Goal: Transaction & Acquisition: Purchase product/service

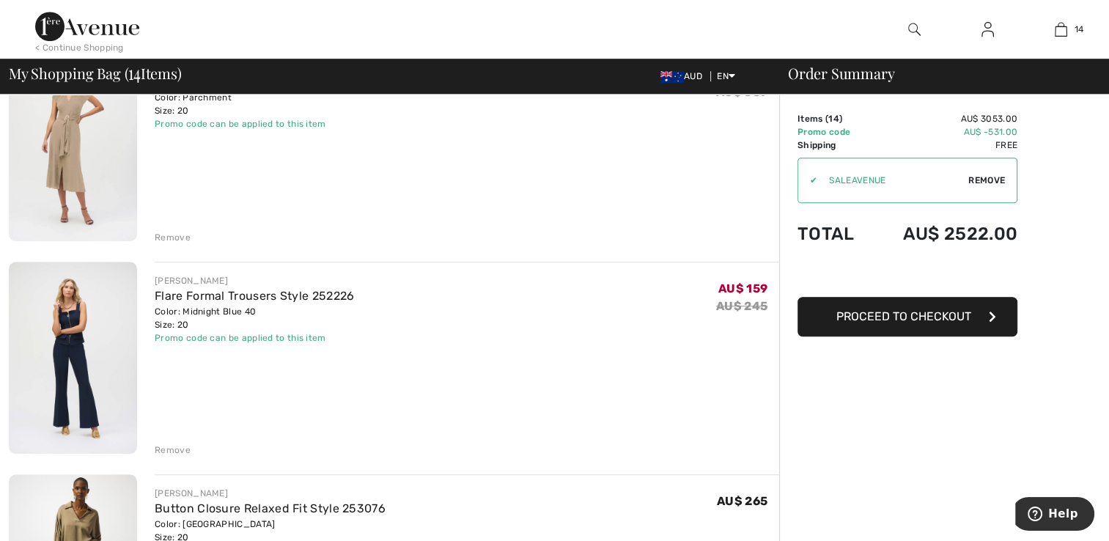
scroll to position [880, 0]
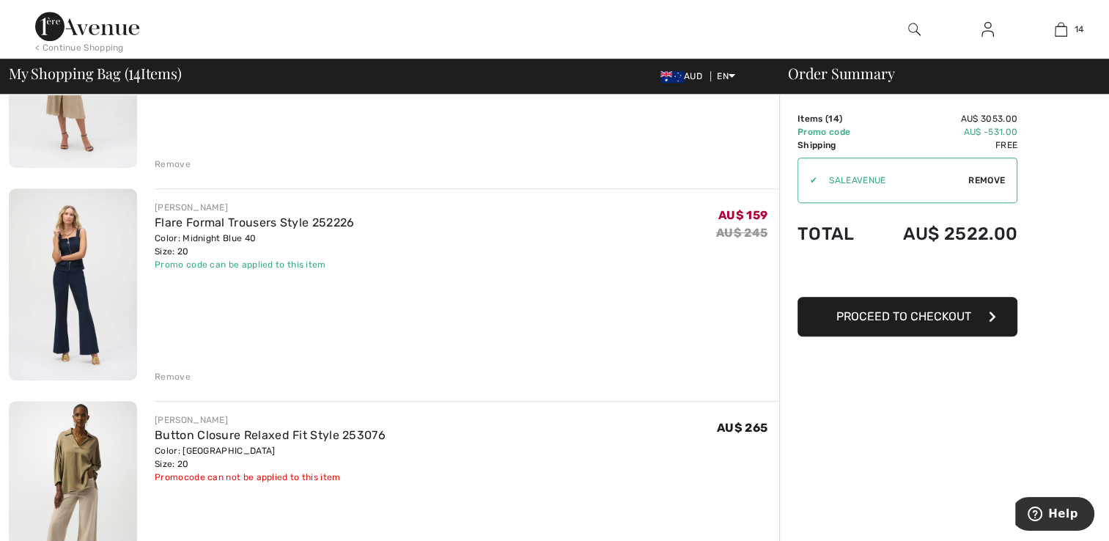
click at [169, 372] on div "Remove" at bounding box center [173, 376] width 36 height 13
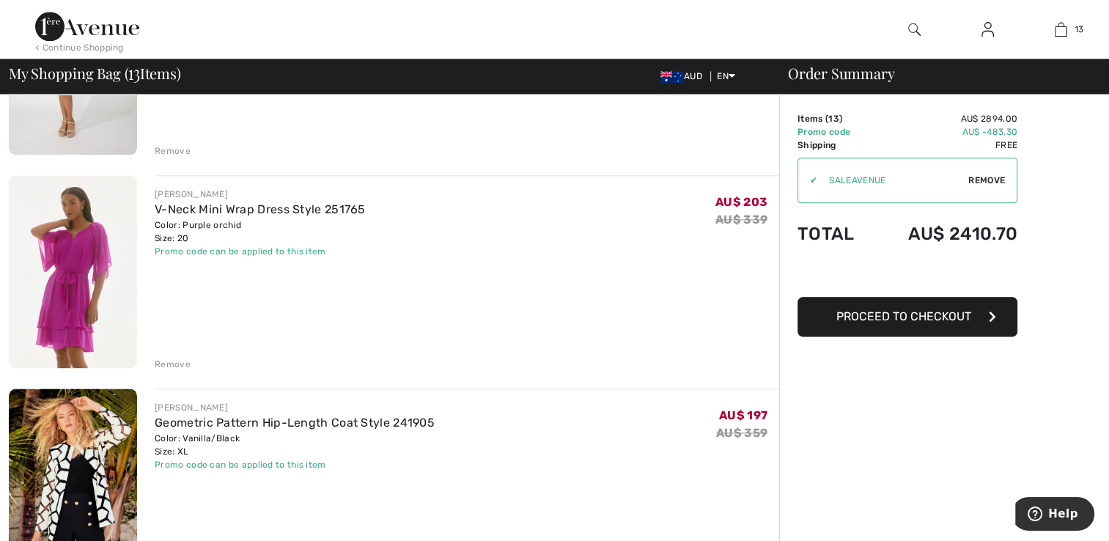
scroll to position [1833, 0]
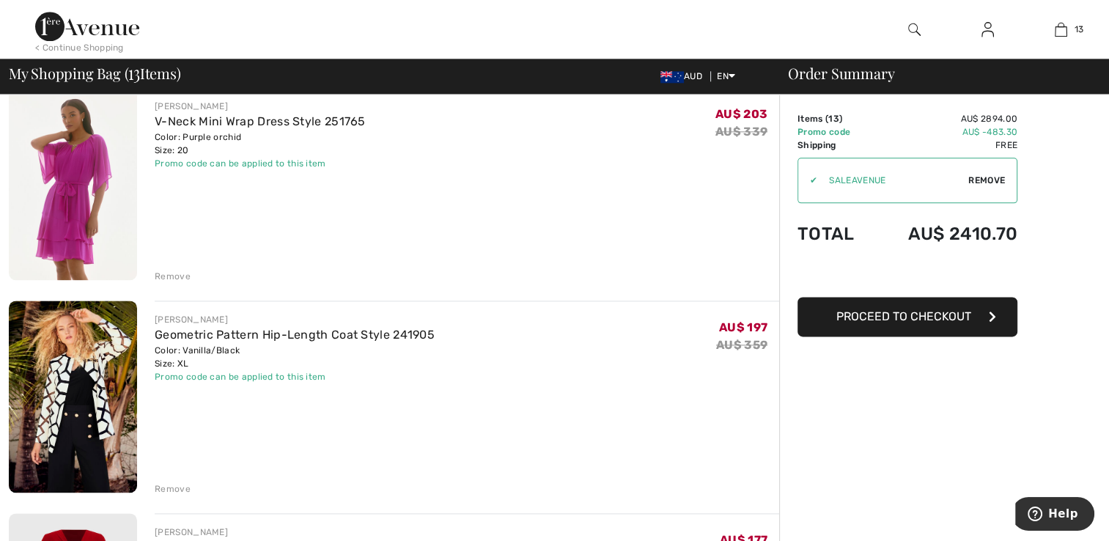
click at [155, 273] on div "Remove" at bounding box center [173, 276] width 36 height 13
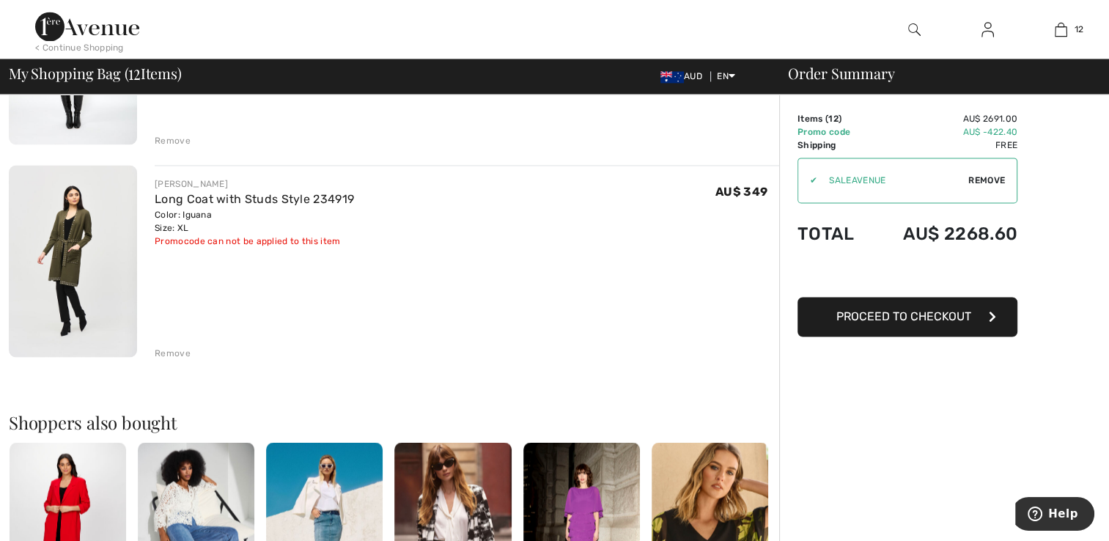
scroll to position [2420, 0]
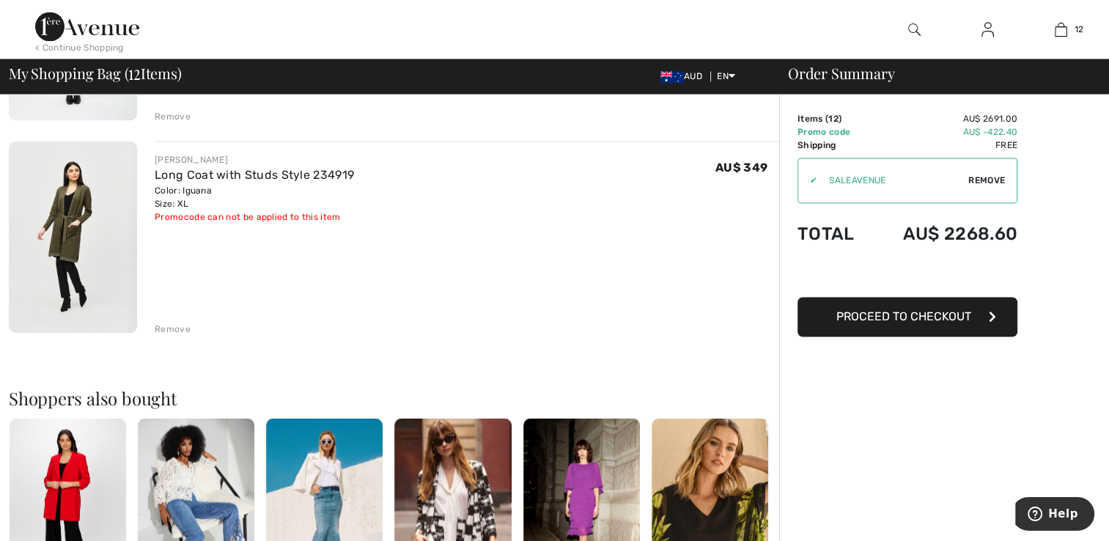
click at [169, 326] on div "Remove" at bounding box center [173, 329] width 36 height 13
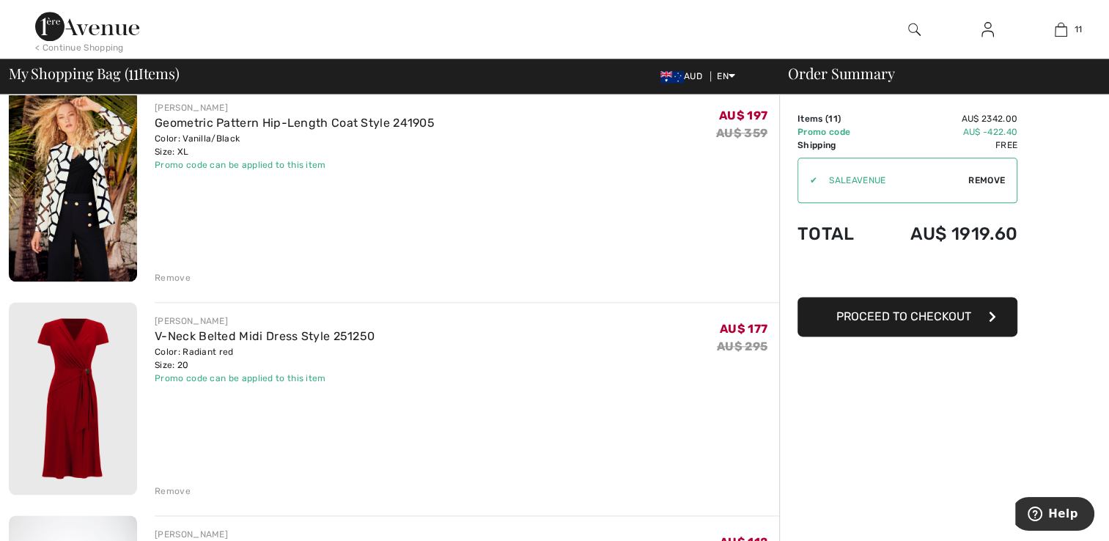
scroll to position [1734, 0]
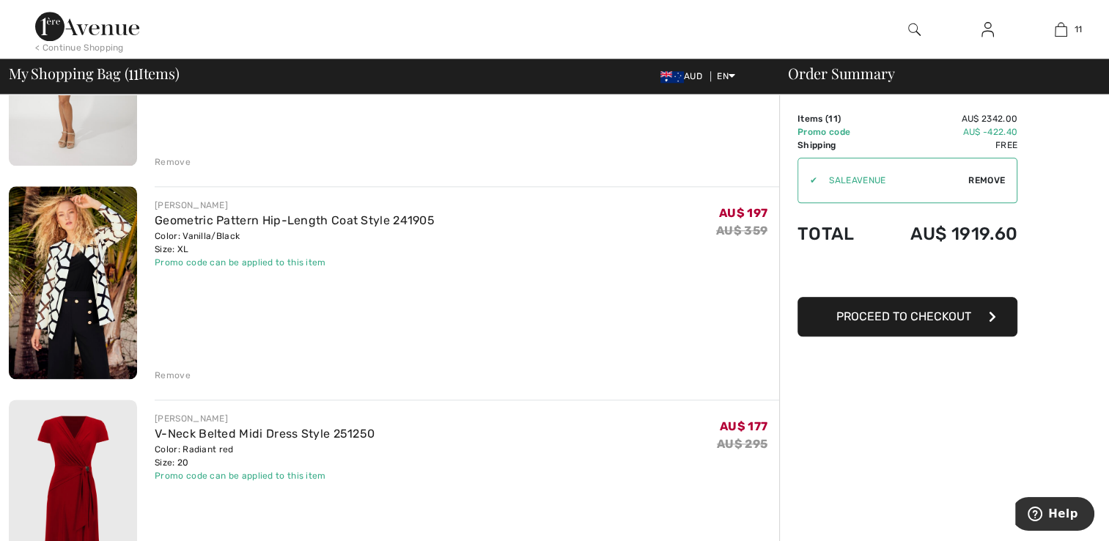
click at [169, 369] on div "Remove" at bounding box center [173, 375] width 36 height 13
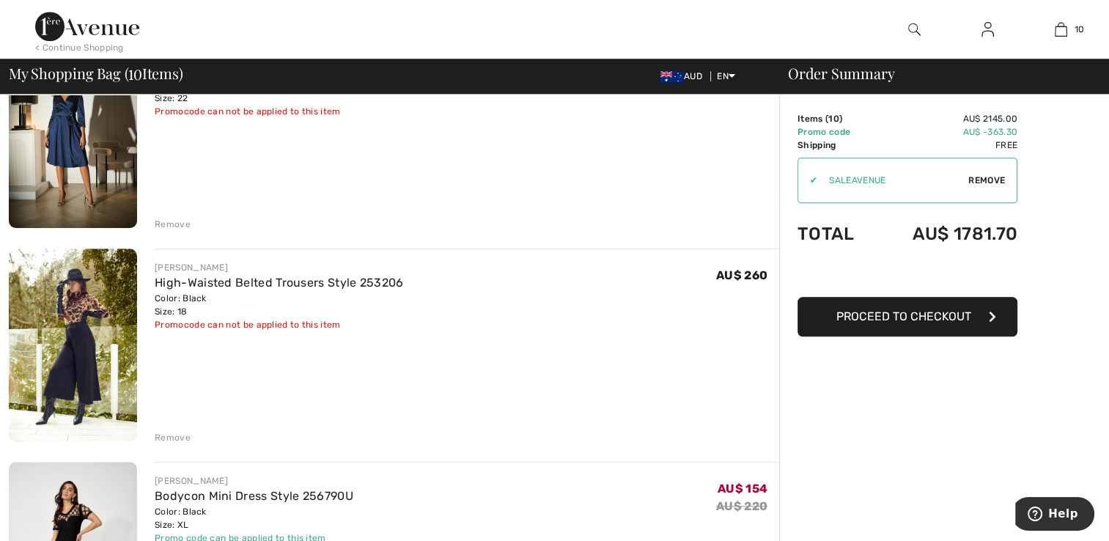
scroll to position [1221, 0]
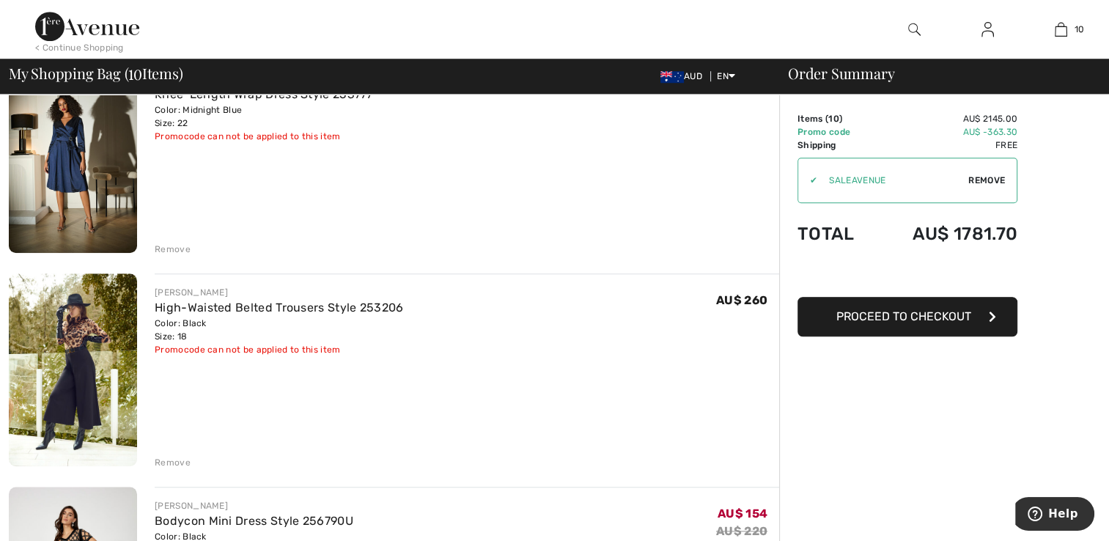
click at [177, 456] on div "Remove" at bounding box center [173, 462] width 36 height 13
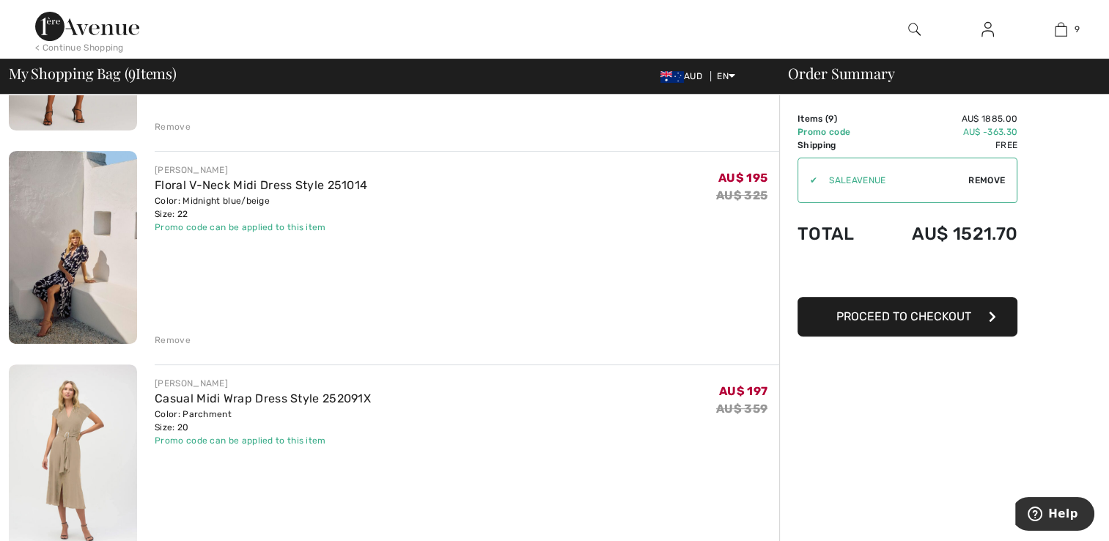
scroll to position [488, 0]
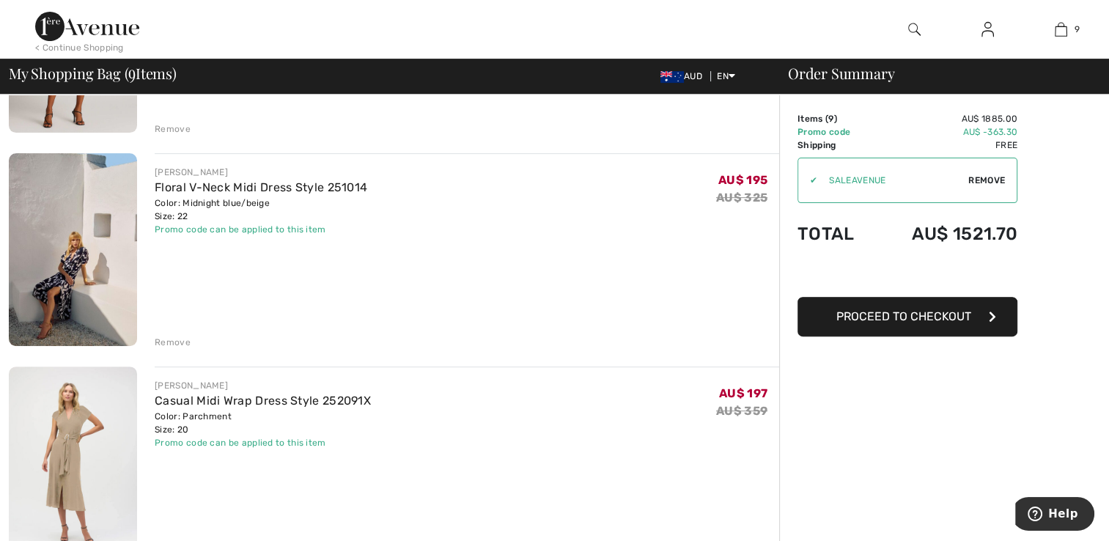
click at [163, 340] on div "Remove" at bounding box center [173, 342] width 36 height 13
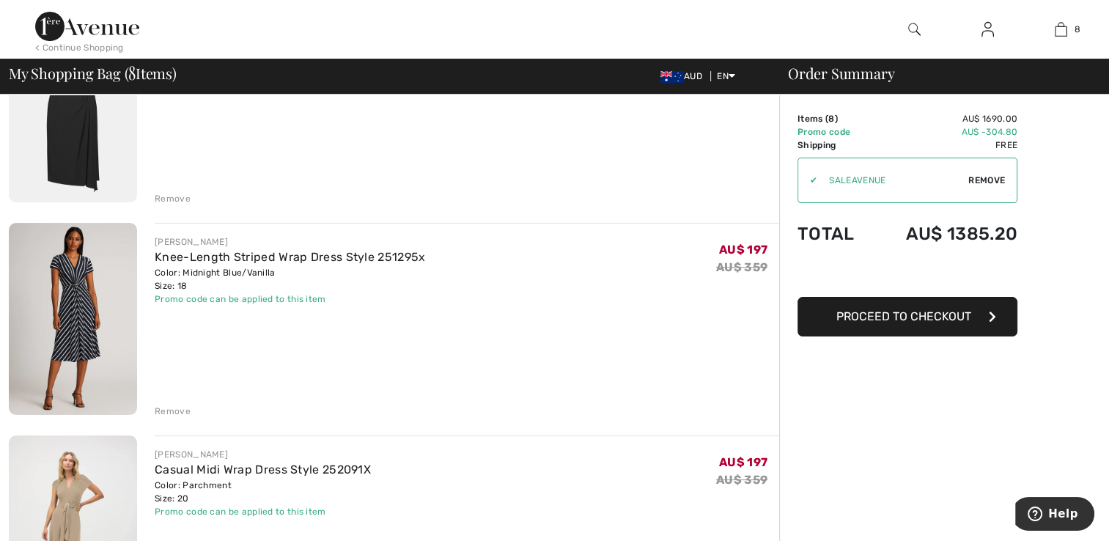
scroll to position [194, 0]
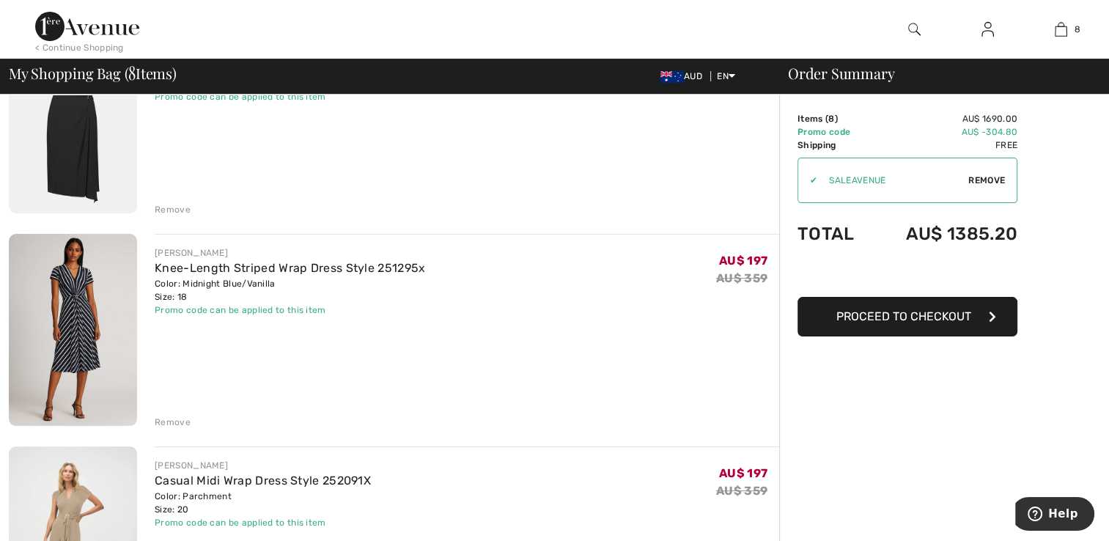
click at [171, 422] on div "Remove" at bounding box center [173, 422] width 36 height 13
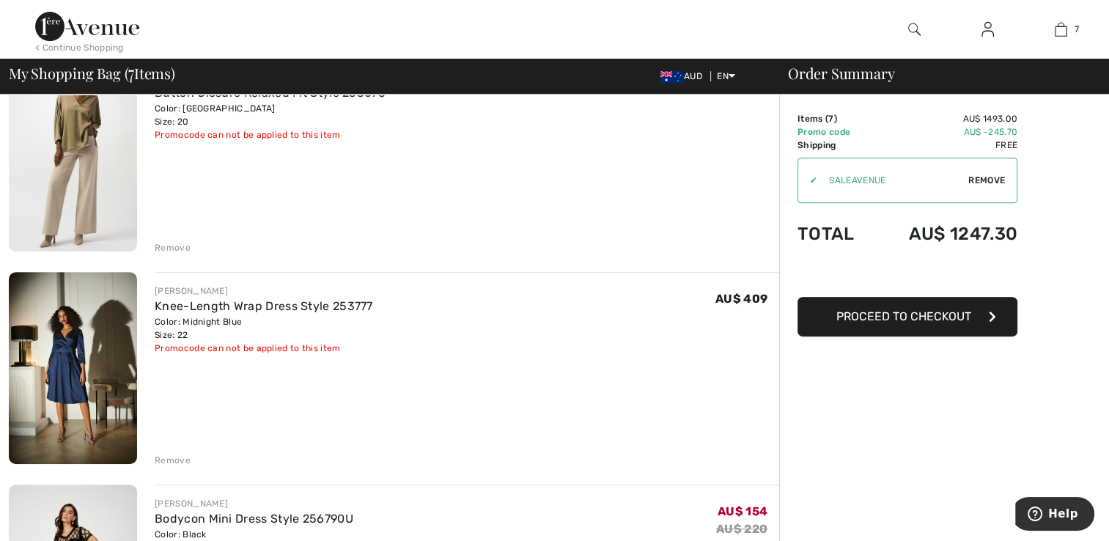
scroll to position [587, 0]
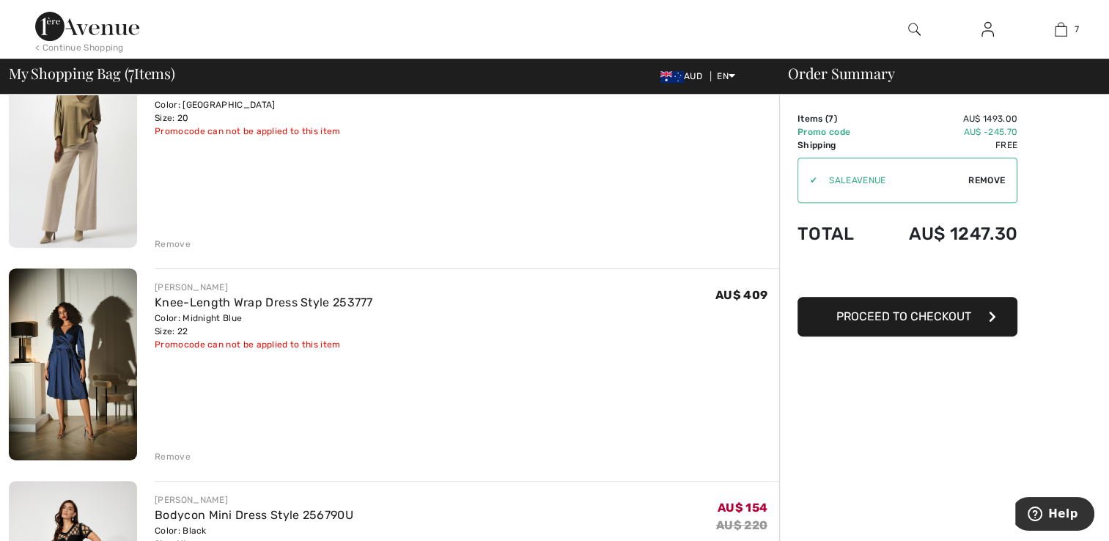
click at [167, 452] on div "Remove" at bounding box center [173, 456] width 36 height 13
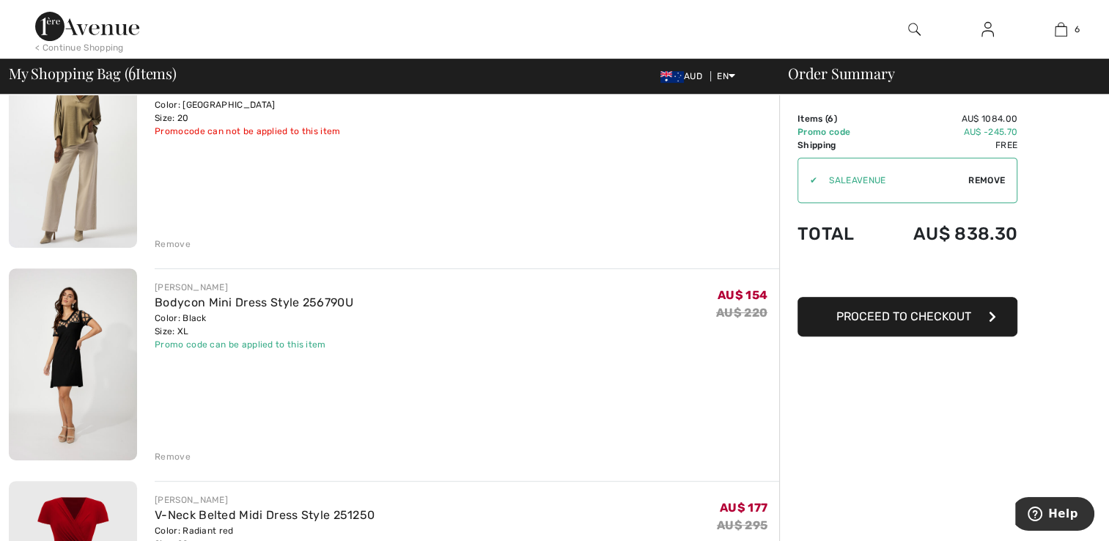
scroll to position [660, 0]
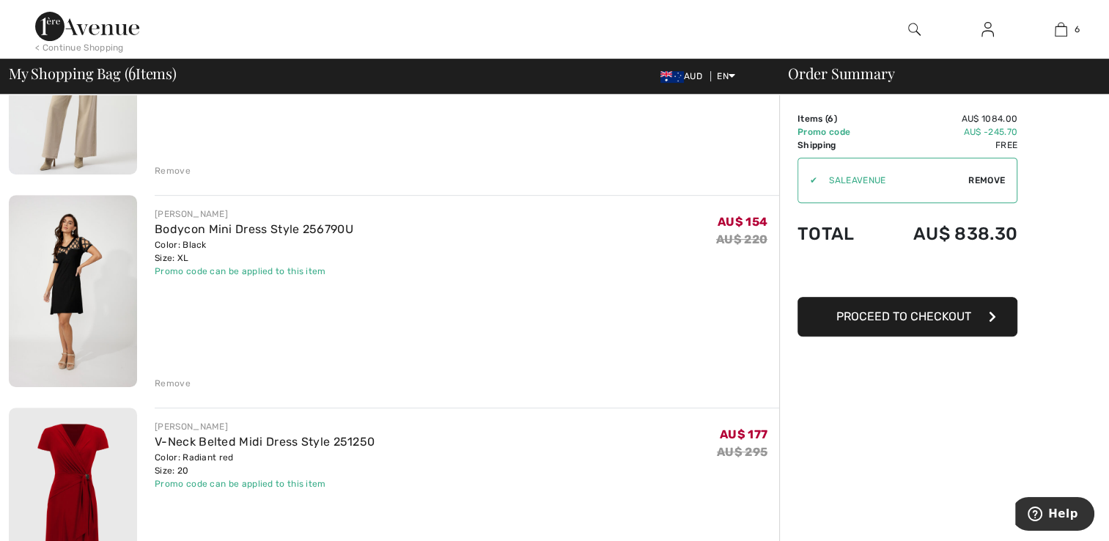
click at [163, 382] on div "Remove" at bounding box center [173, 383] width 36 height 13
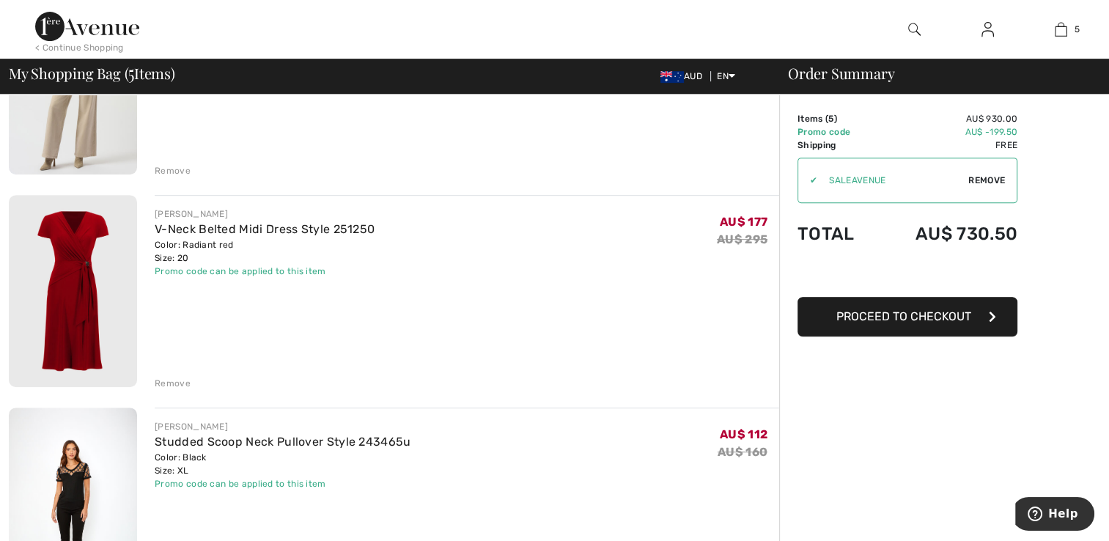
scroll to position [807, 0]
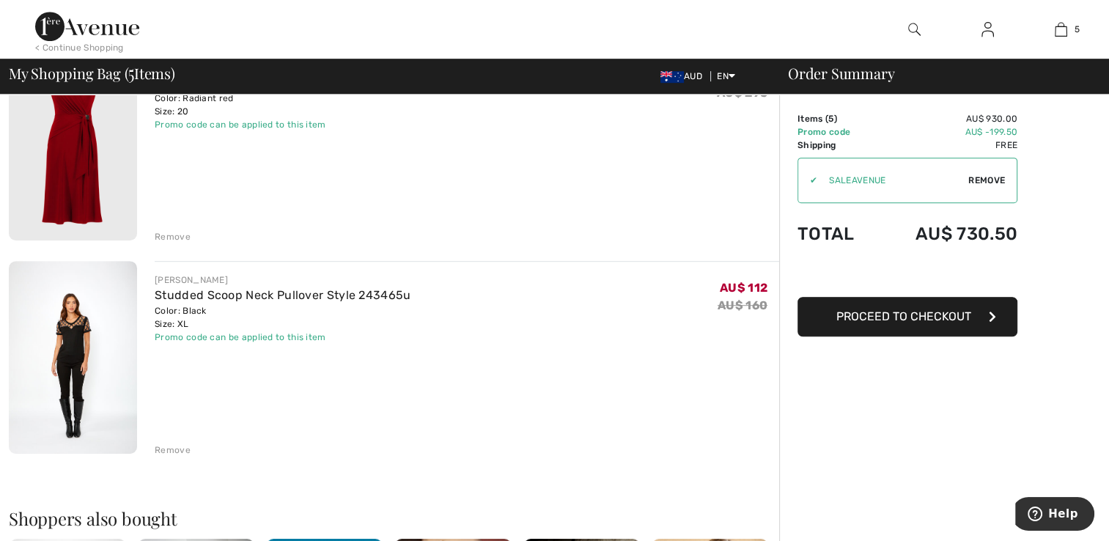
click at [164, 451] on div "Remove" at bounding box center [173, 450] width 36 height 13
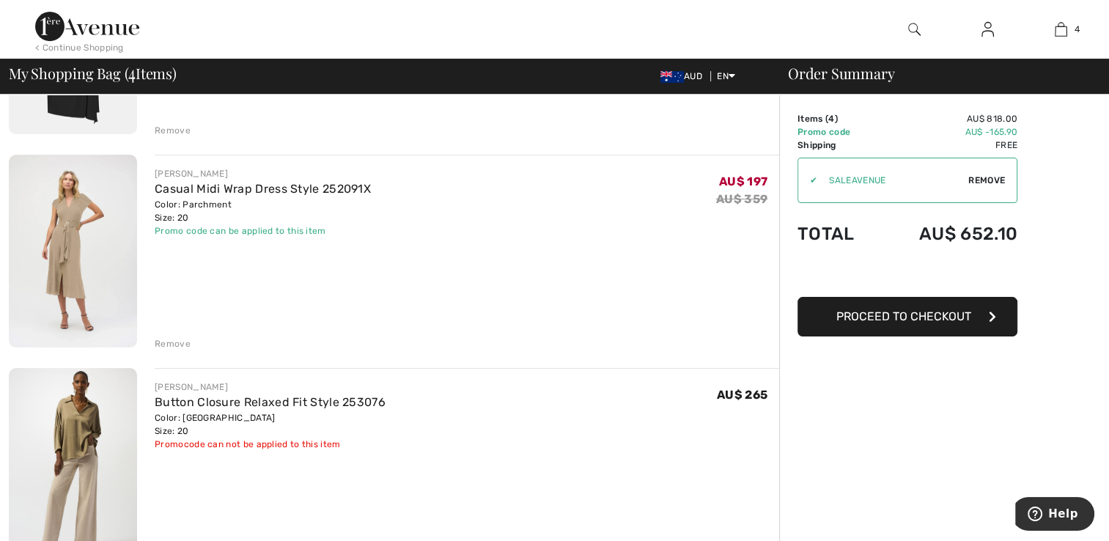
scroll to position [242, 0]
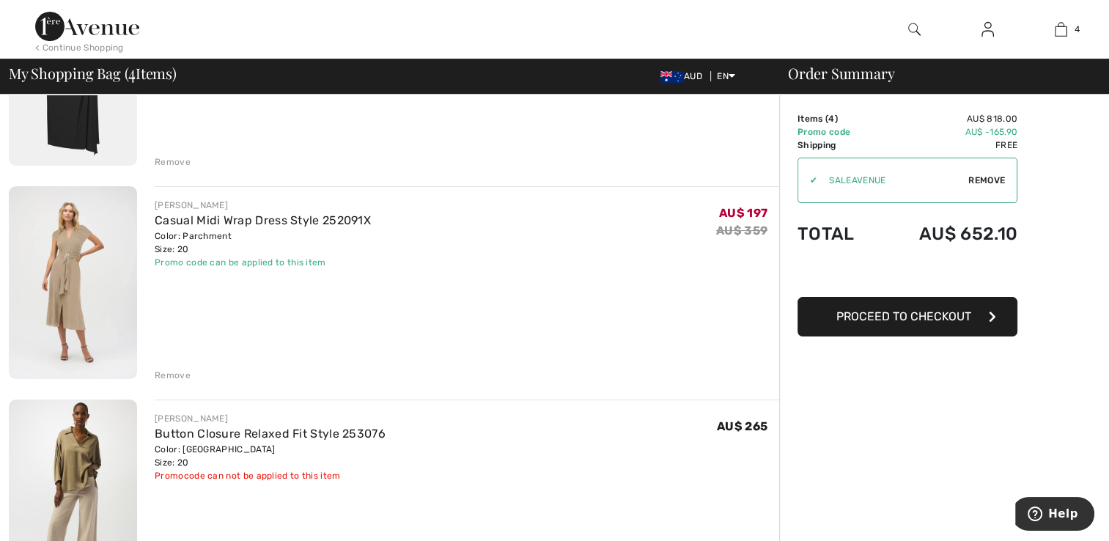
click at [898, 318] on span "Proceed to Checkout" at bounding box center [904, 316] width 135 height 14
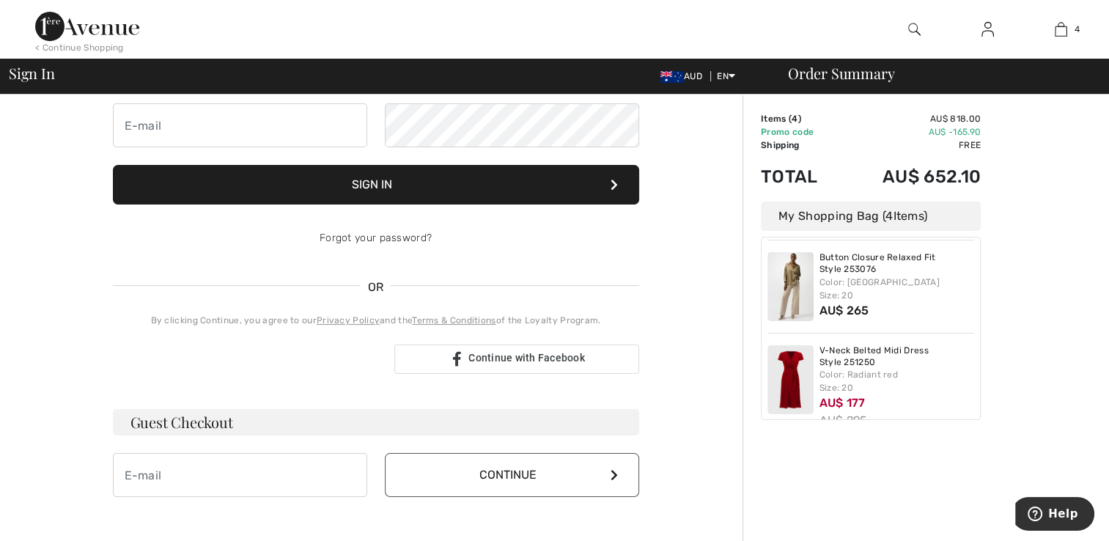
scroll to position [246, 0]
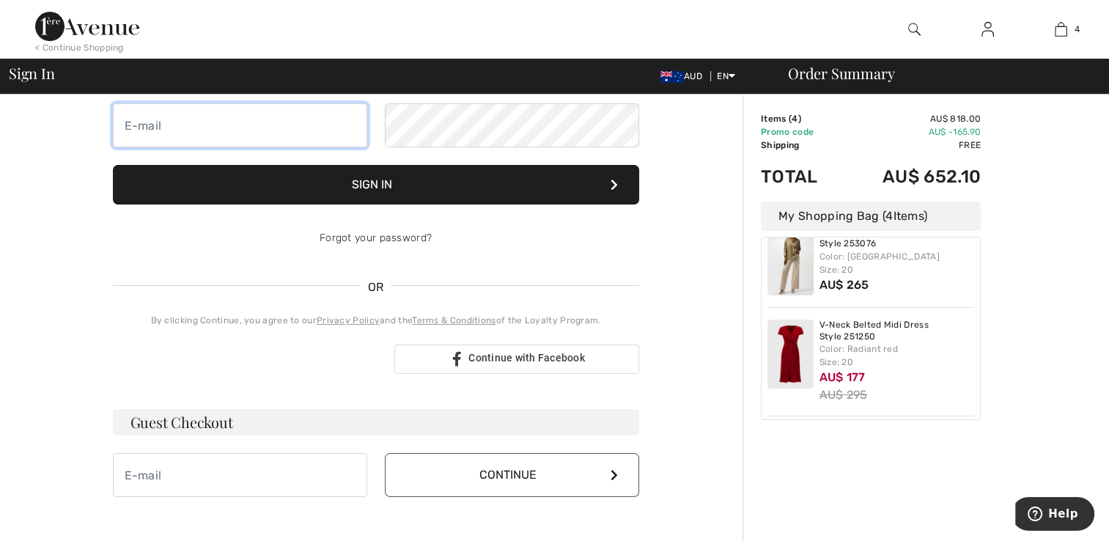
click at [211, 122] on input "email" at bounding box center [240, 125] width 254 height 44
type input "angelasheeran@gmail.com"
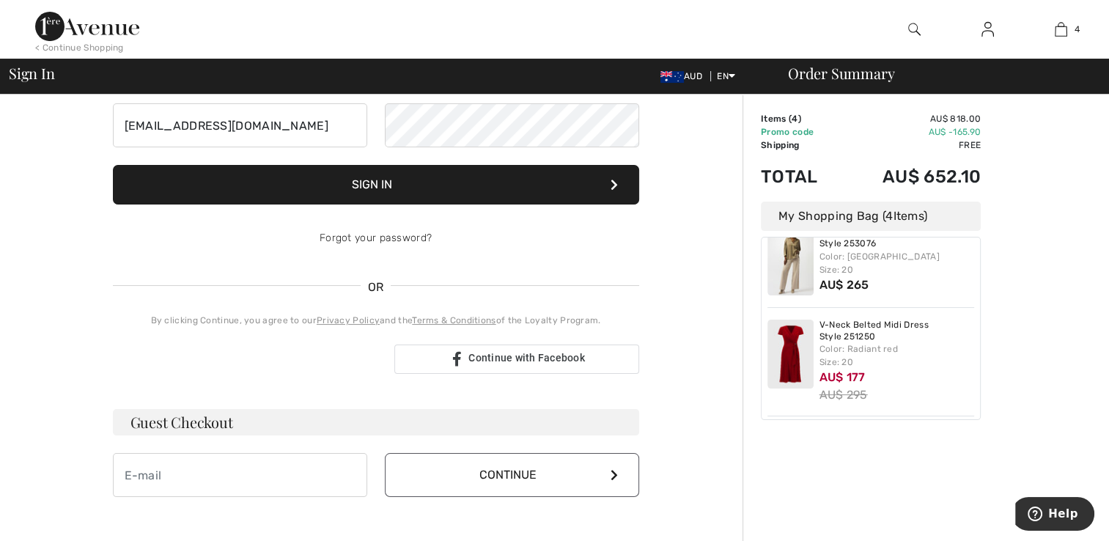
click at [368, 196] on button "Sign In" at bounding box center [376, 185] width 526 height 40
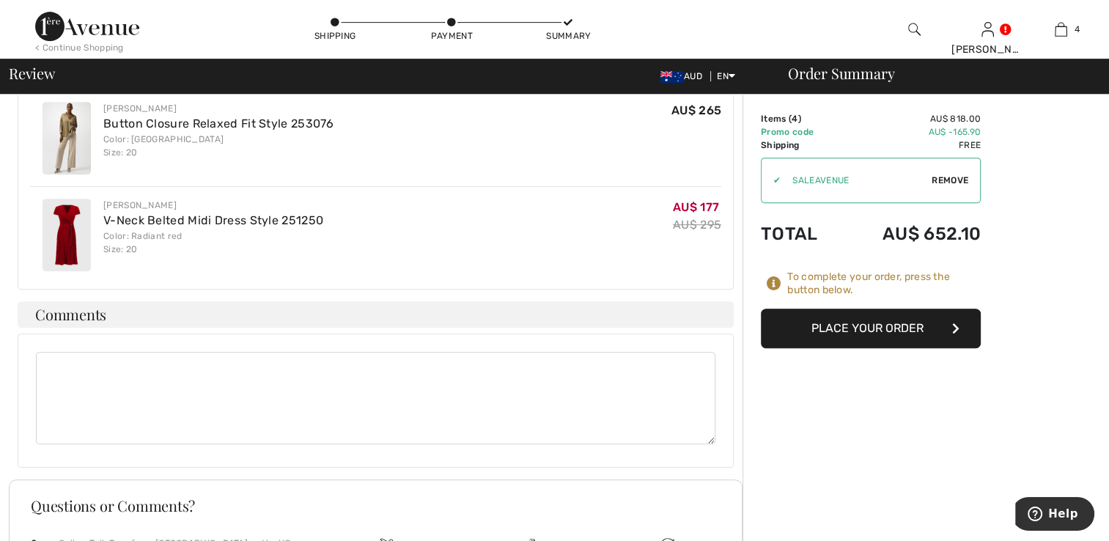
scroll to position [660, 0]
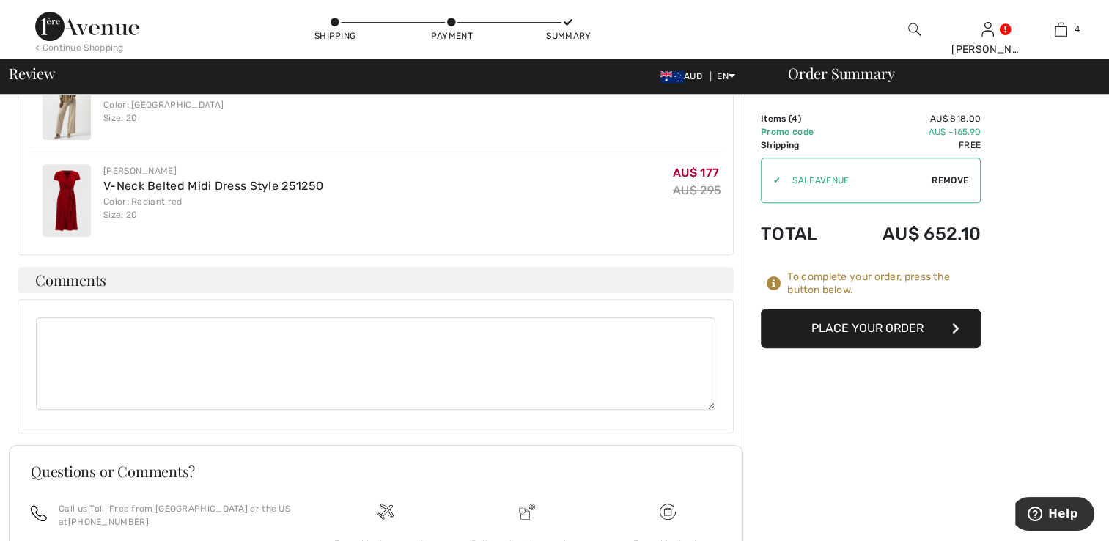
click at [842, 327] on button "Place Your Order" at bounding box center [871, 329] width 220 height 40
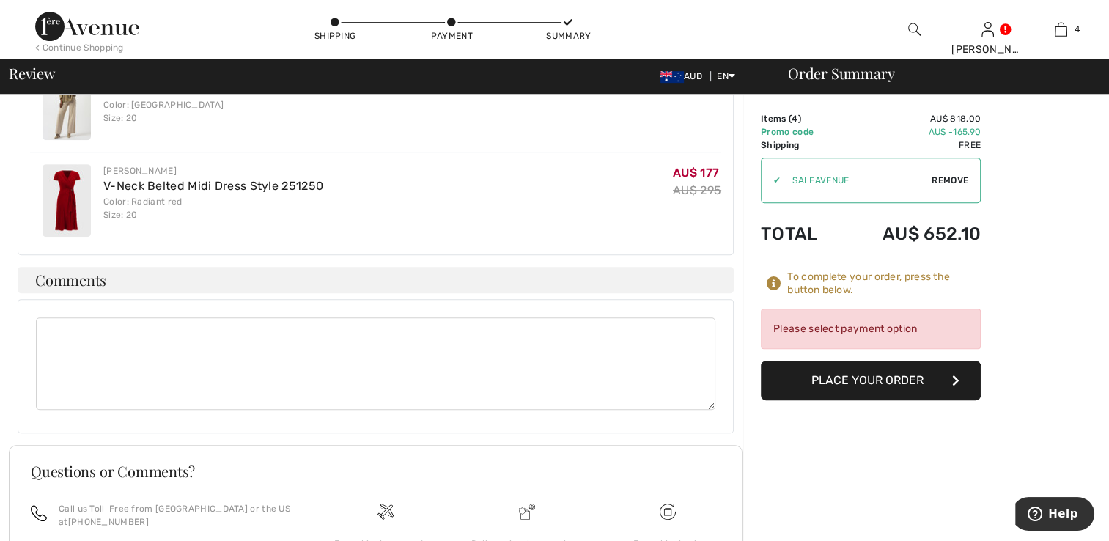
click at [871, 326] on div "Please select payment option" at bounding box center [871, 329] width 220 height 40
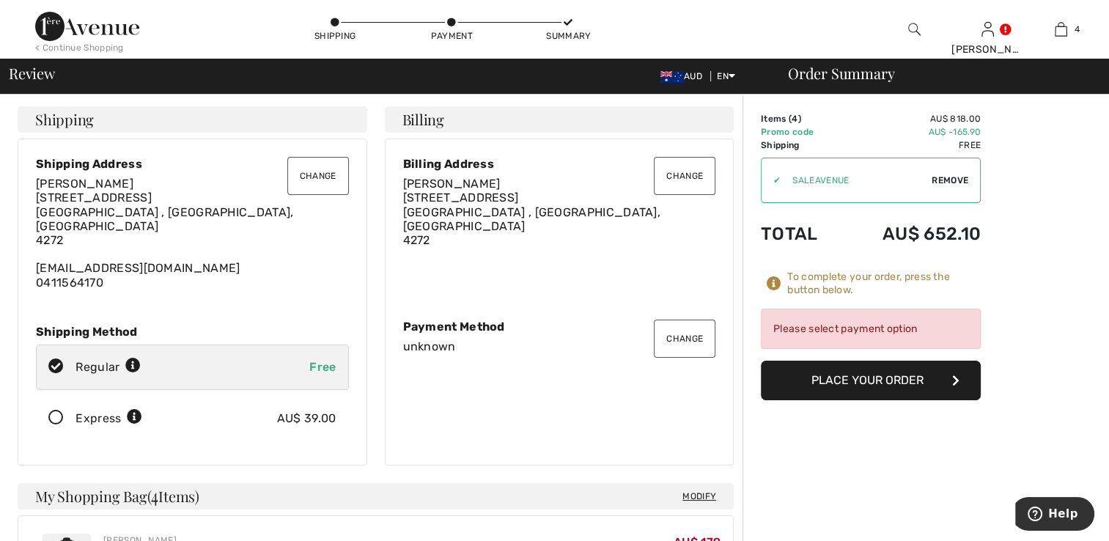
scroll to position [73, 0]
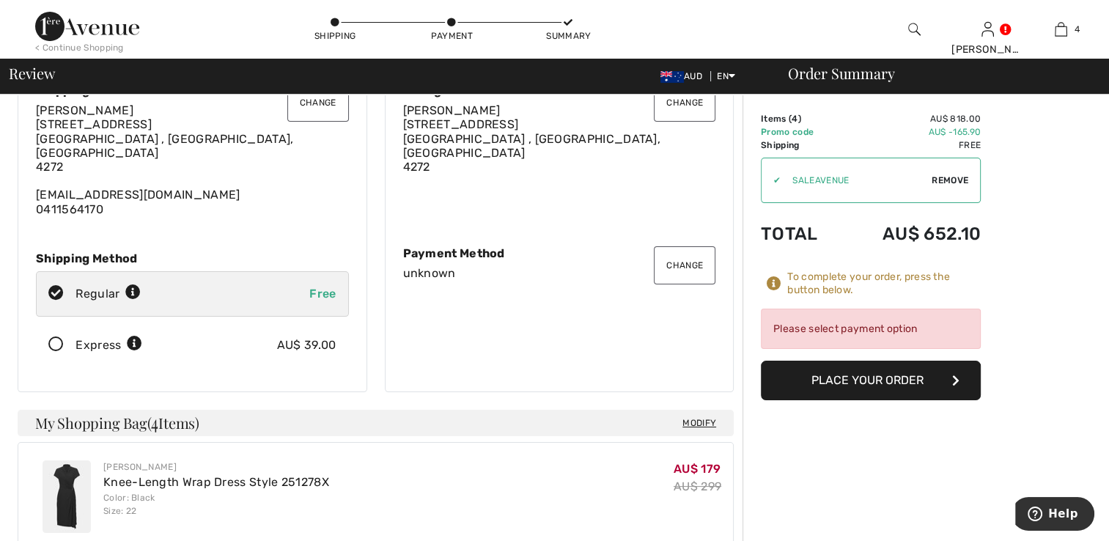
click at [69, 337] on icon at bounding box center [56, 344] width 39 height 15
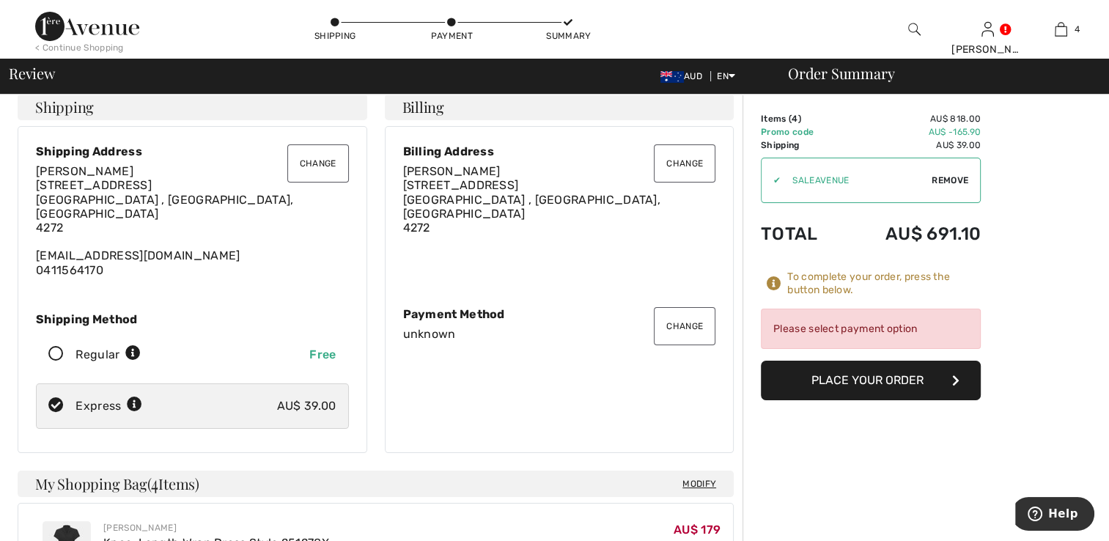
scroll to position [0, 0]
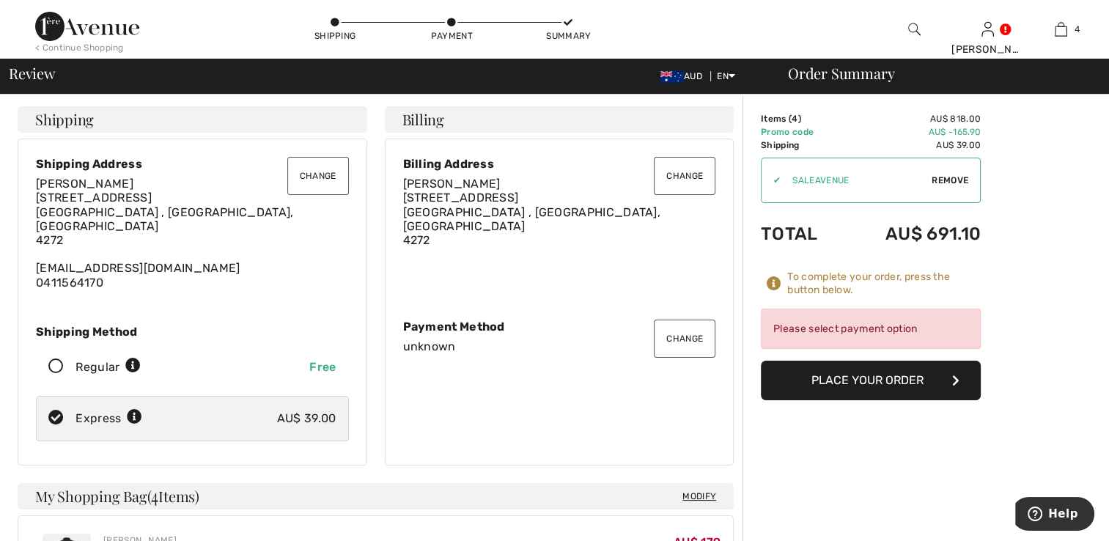
click at [823, 333] on div "Please select payment option" at bounding box center [871, 329] width 220 height 40
click at [804, 324] on div "Please select payment option" at bounding box center [871, 329] width 220 height 40
click at [451, 23] on icon at bounding box center [451, 22] width 9 height 9
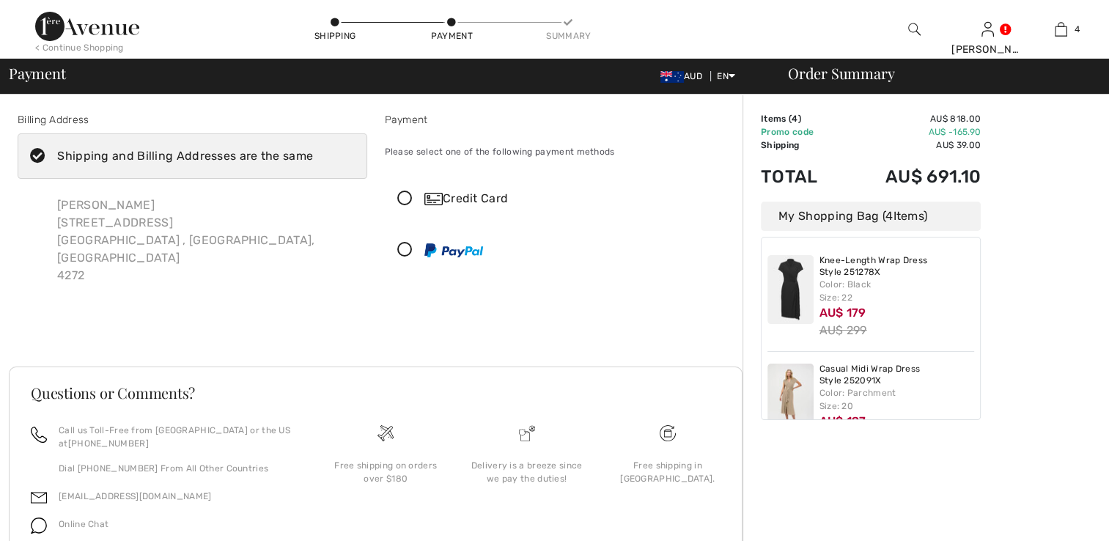
click at [399, 248] on icon at bounding box center [405, 250] width 39 height 15
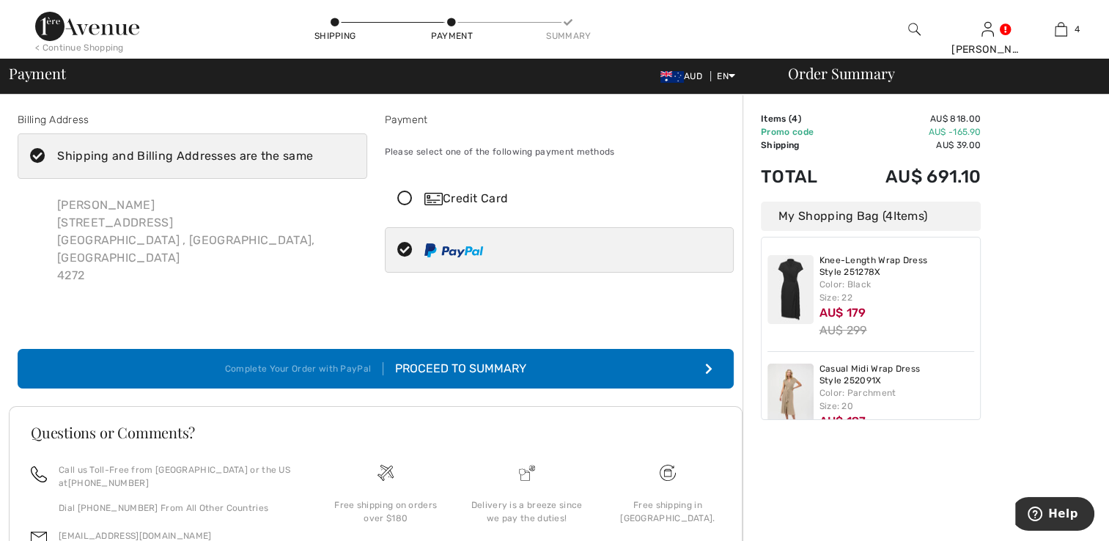
click at [452, 360] on div "Proceed to Summary" at bounding box center [455, 369] width 143 height 18
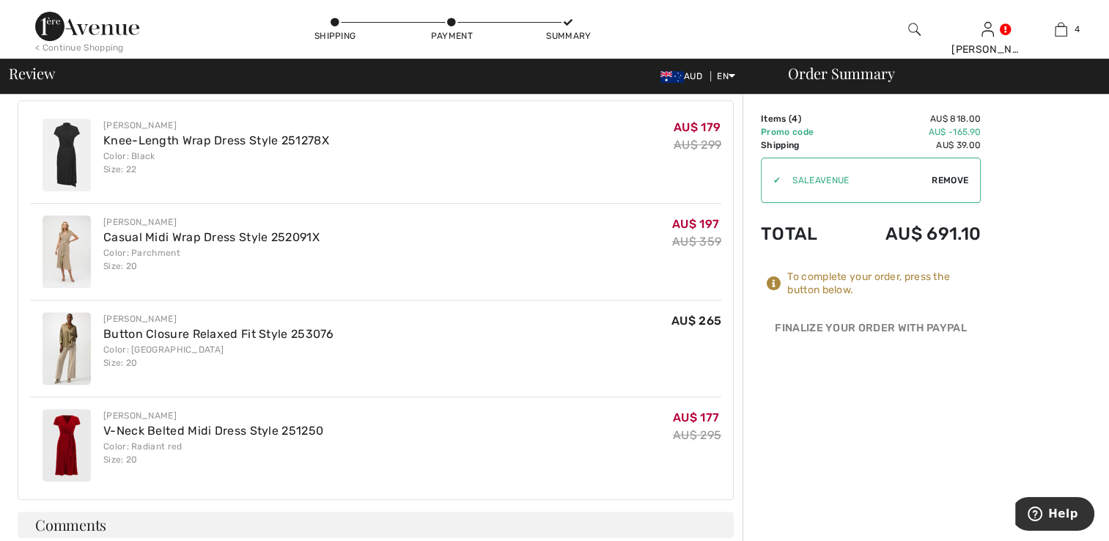
scroll to position [440, 0]
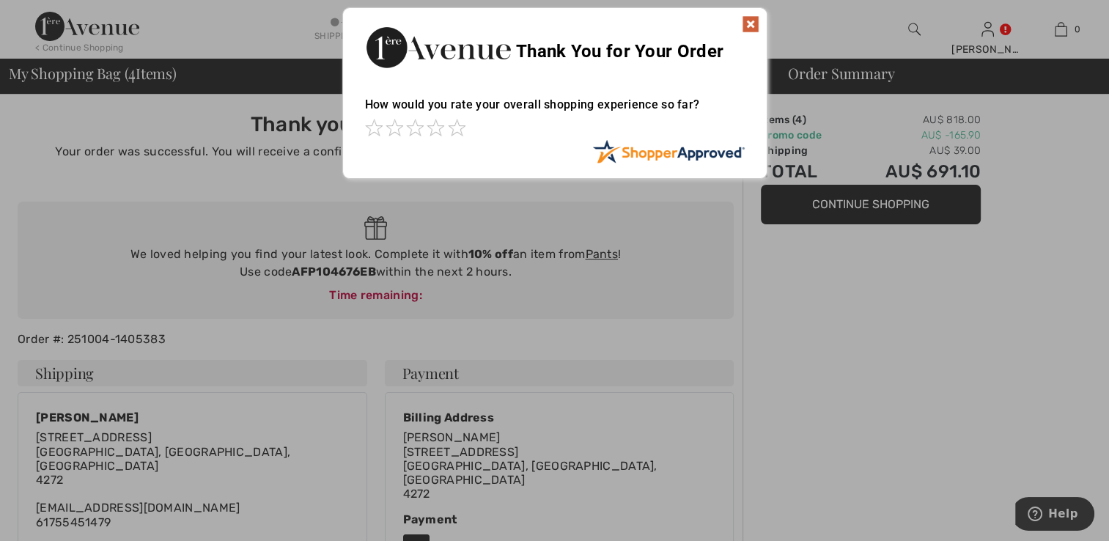
click at [751, 22] on img at bounding box center [751, 24] width 18 height 18
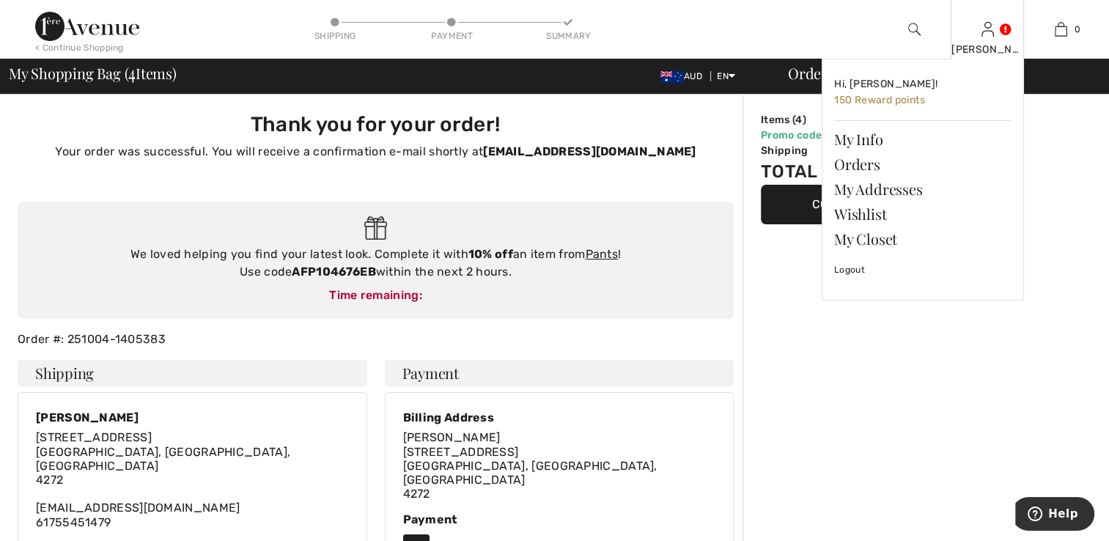
click at [987, 28] on img at bounding box center [988, 30] width 12 height 18
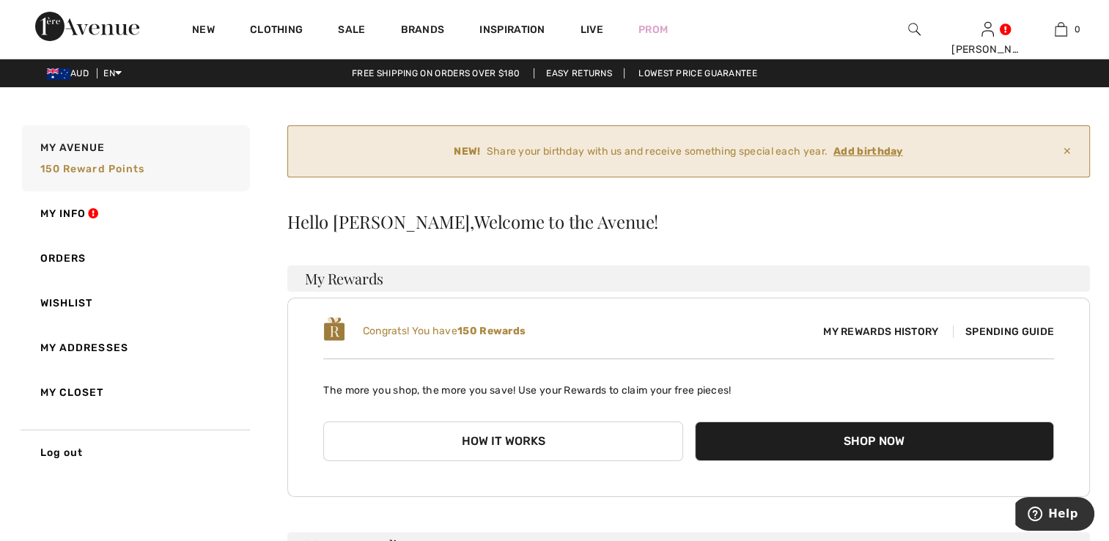
click at [857, 153] on ins "Add birthday" at bounding box center [869, 151] width 70 height 12
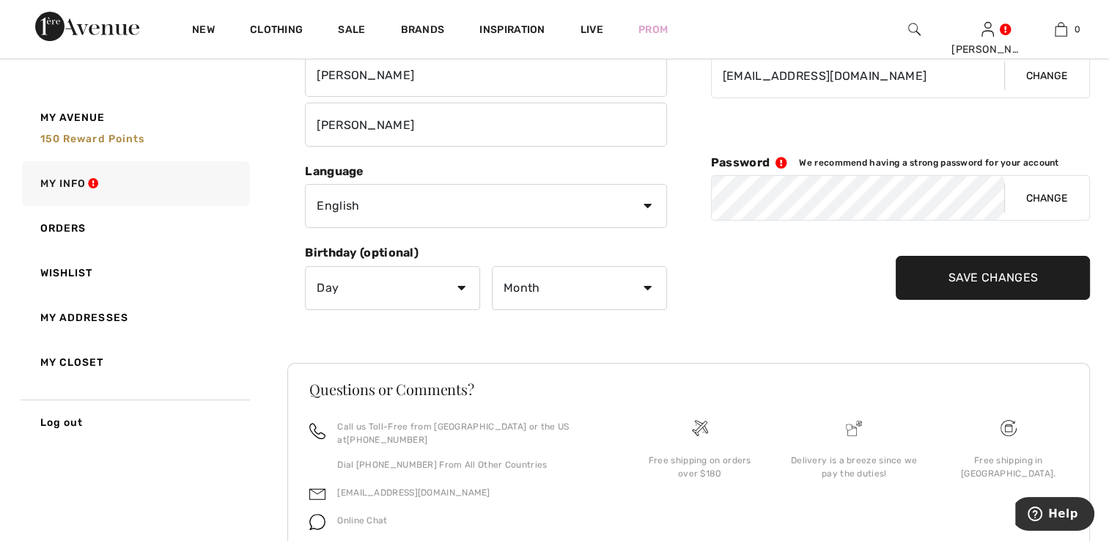
scroll to position [293, 0]
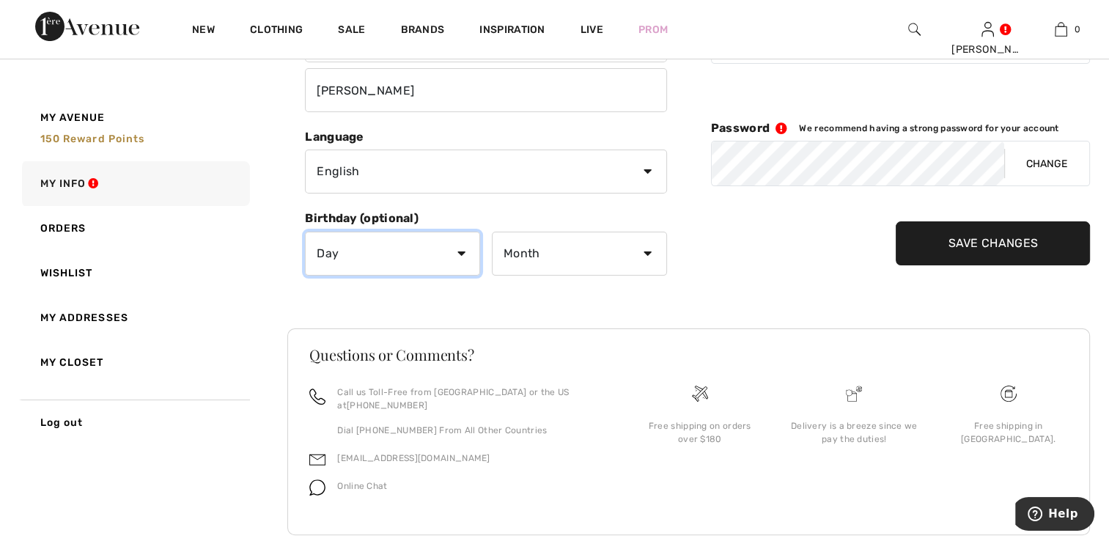
click at [460, 255] on select "Day 1 2 3 4 5 6 7 8 9 10 11 12 13 14 15 16 17 18 19 20 21 22 23 24 25 26 27 28 …" at bounding box center [392, 254] width 175 height 44
select select "22"
click at [305, 232] on select "Day 1 2 3 4 5 6 7 8 9 10 11 12 13 14 15 16 17 18 19 20 21 22 23 24 25 26 27 28 …" at bounding box center [392, 254] width 175 height 44
click at [648, 255] on select "Month January February March April May June July August September October Novem…" at bounding box center [579, 254] width 175 height 44
select select "7"
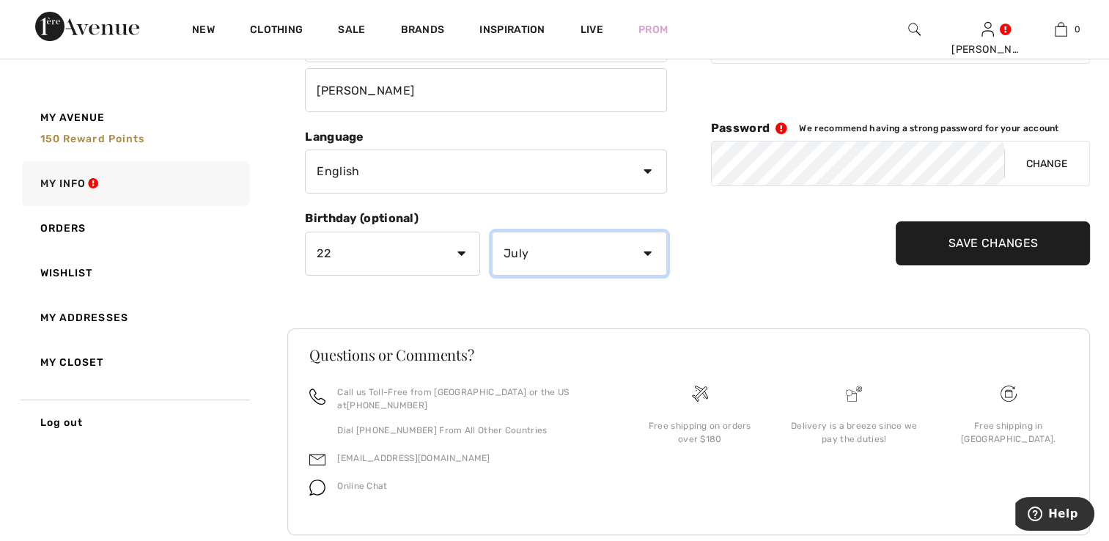
click at [492, 232] on select "Month January February March April May June July August September October Novem…" at bounding box center [579, 254] width 175 height 44
click at [968, 243] on input "Save Changes" at bounding box center [993, 243] width 194 height 44
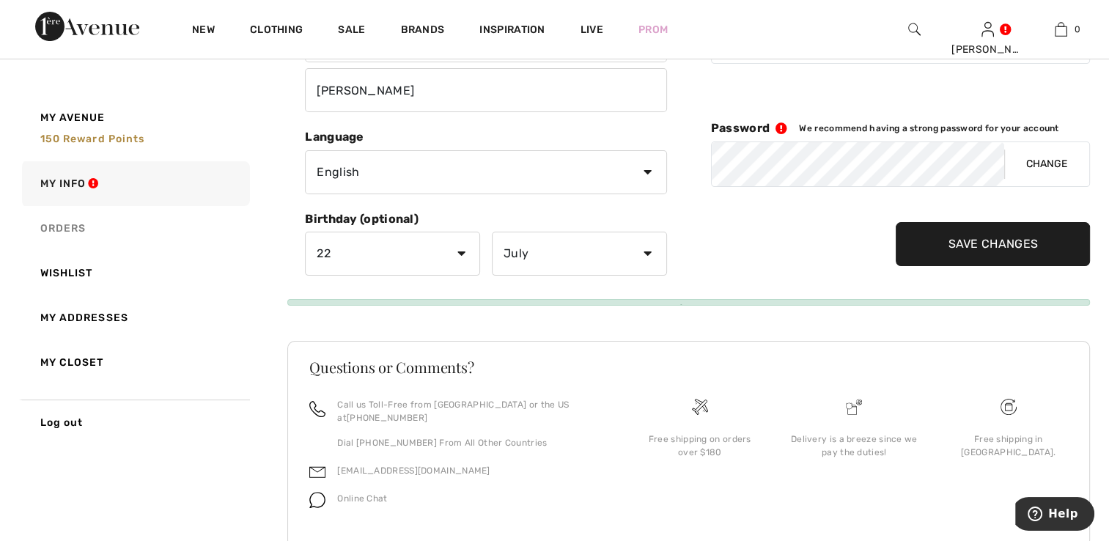
scroll to position [206, 0]
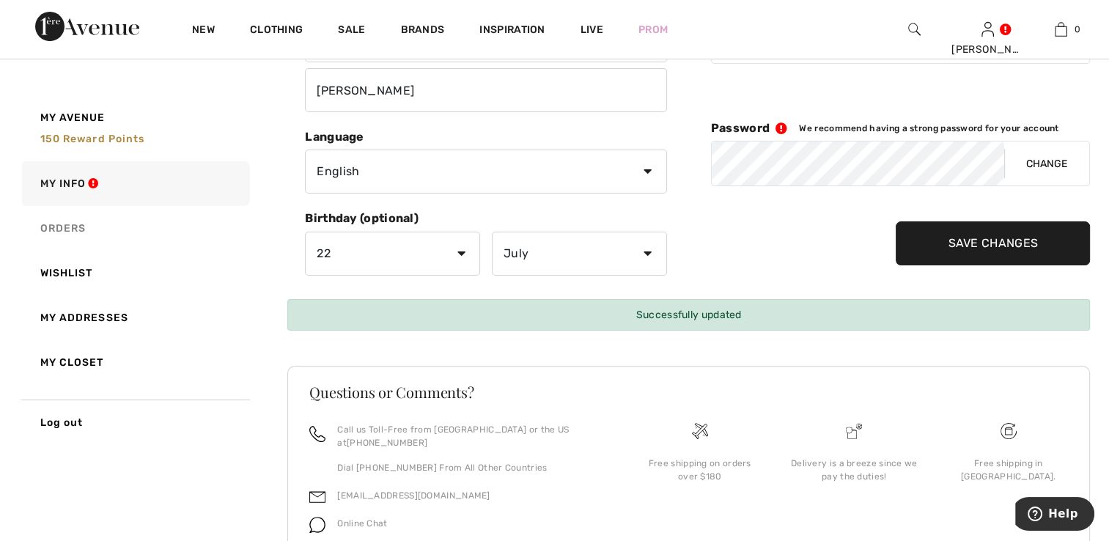
click at [62, 227] on link "Orders" at bounding box center [134, 228] width 231 height 45
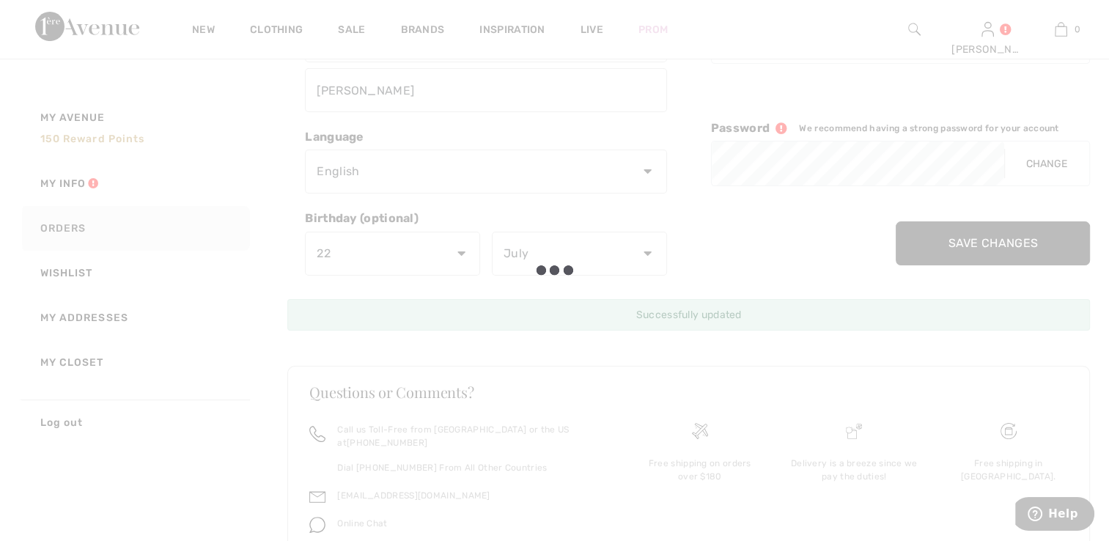
scroll to position [111, 0]
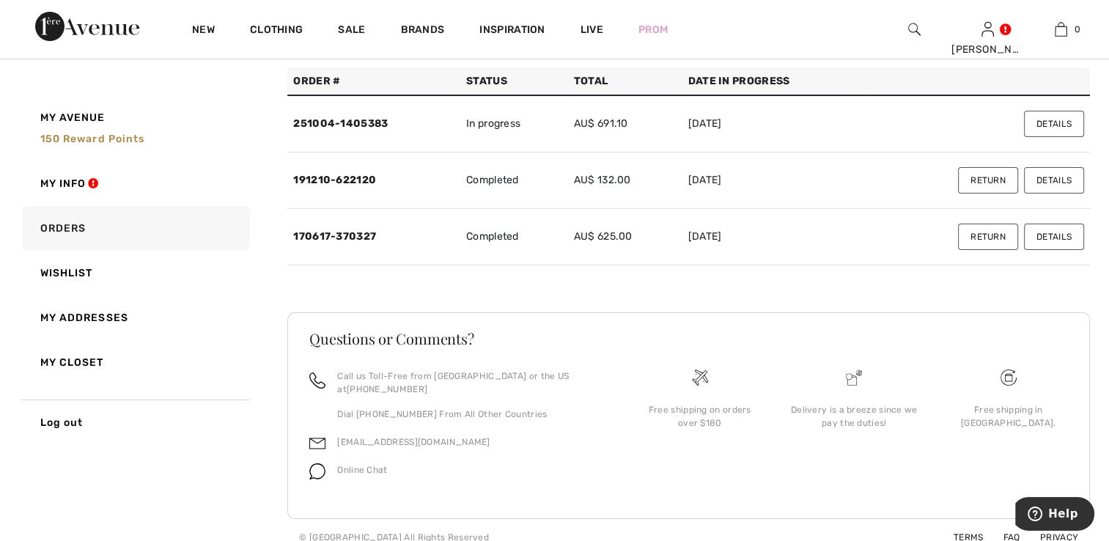
click at [1046, 235] on button "Details" at bounding box center [1054, 237] width 60 height 26
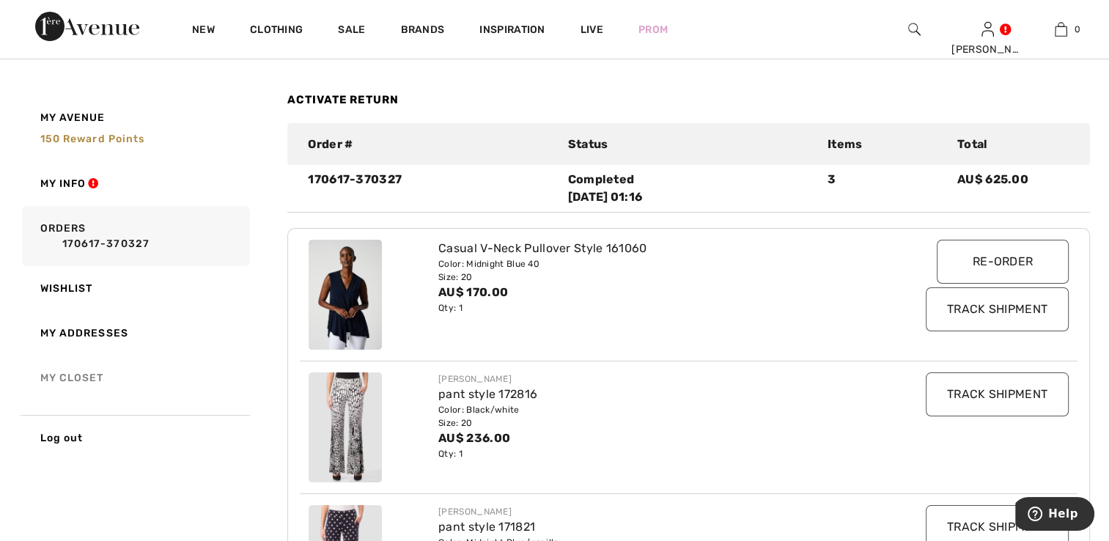
click at [56, 381] on link "My Closet" at bounding box center [134, 378] width 231 height 45
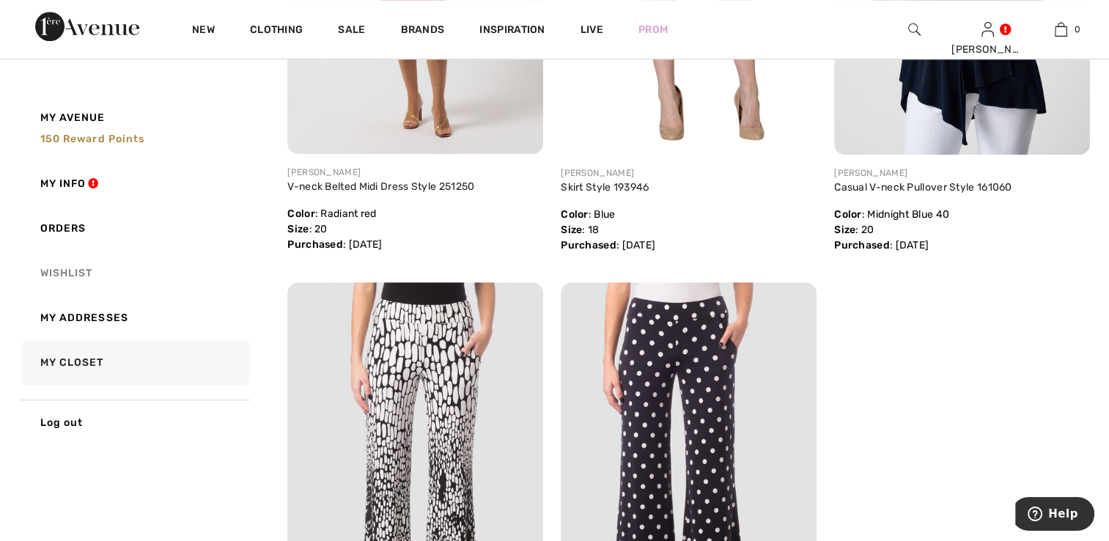
scroll to position [991, 0]
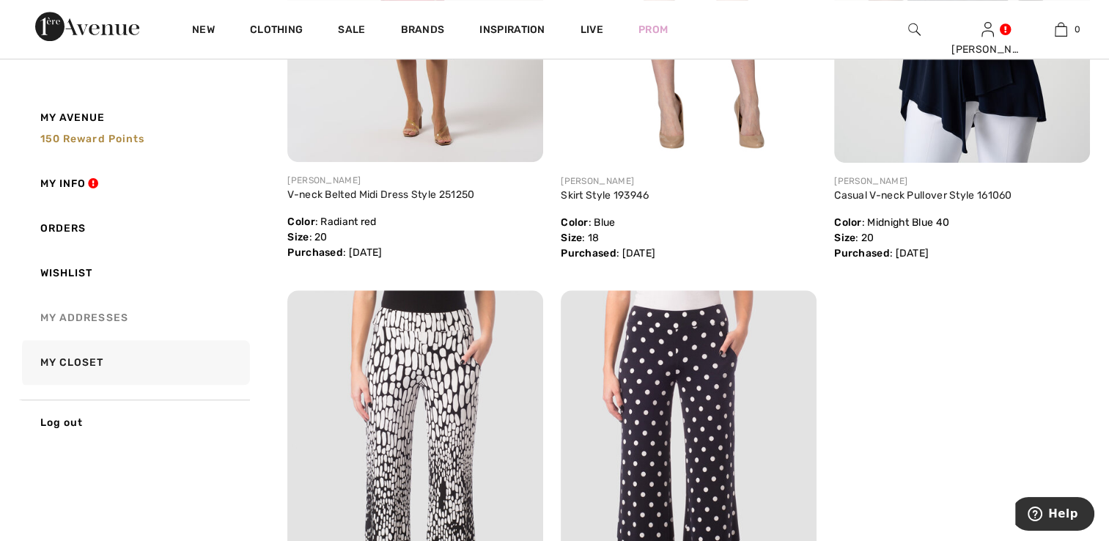
click at [76, 320] on link "My Addresses" at bounding box center [134, 318] width 231 height 45
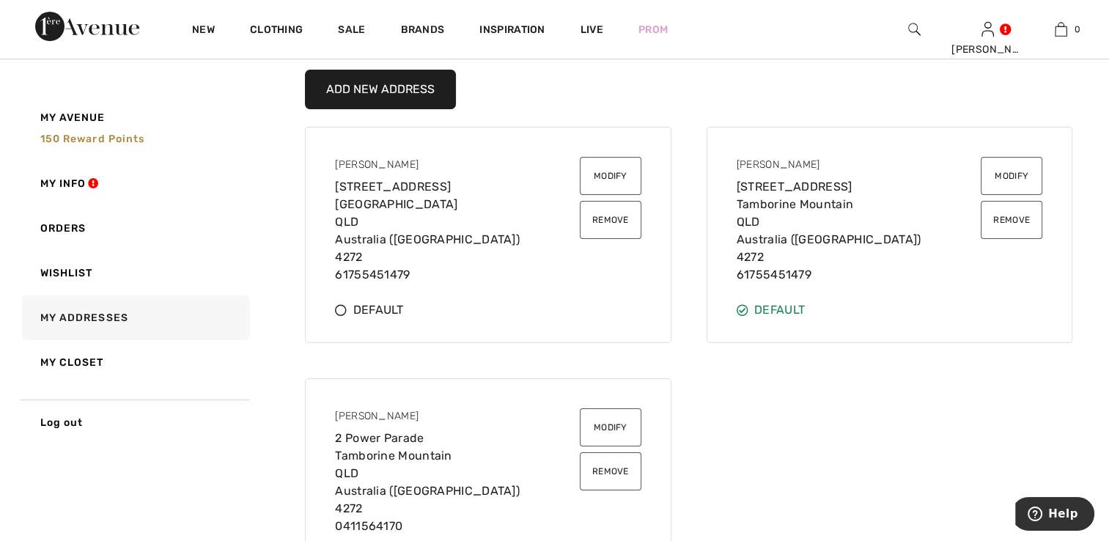
scroll to position [205, 0]
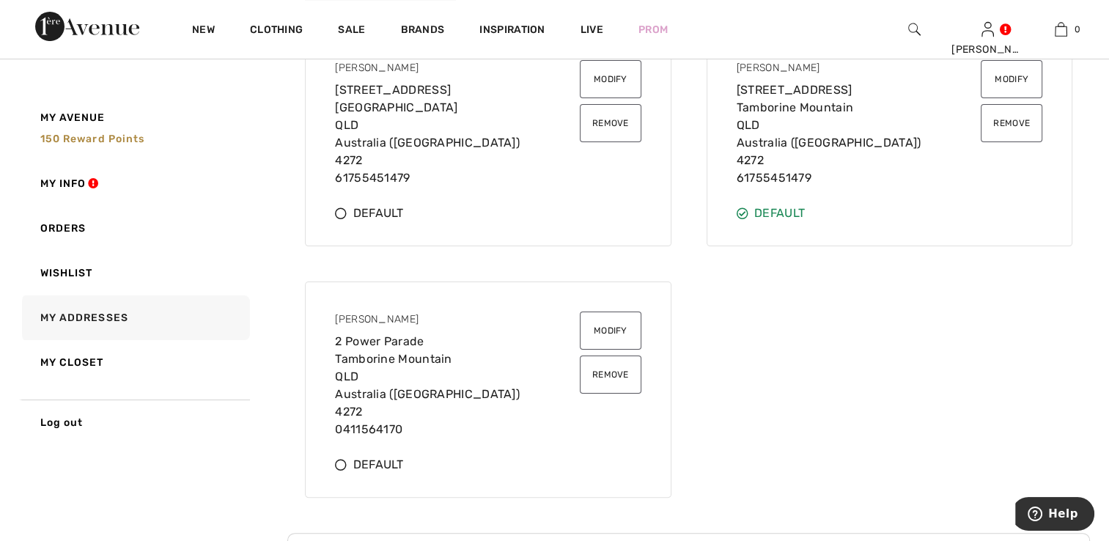
click at [601, 377] on button "Remove" at bounding box center [611, 375] width 62 height 38
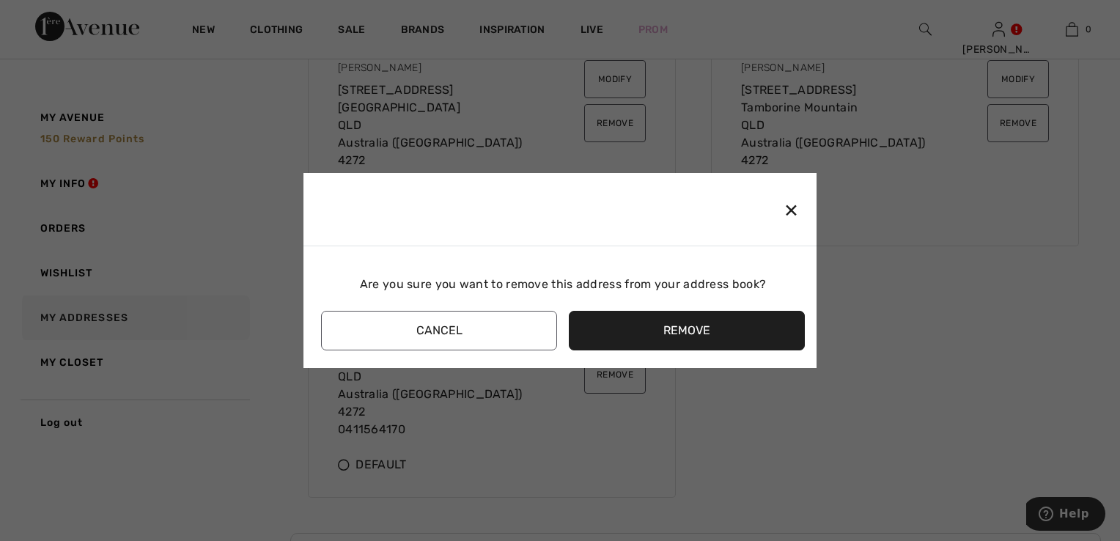
click at [679, 334] on button "Remove" at bounding box center [687, 331] width 236 height 40
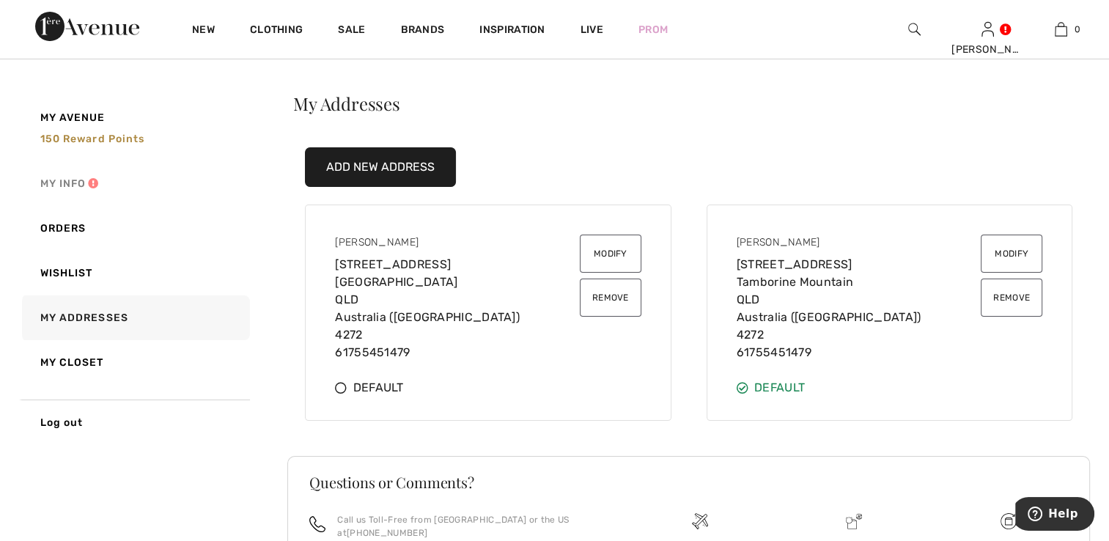
scroll to position [28, 0]
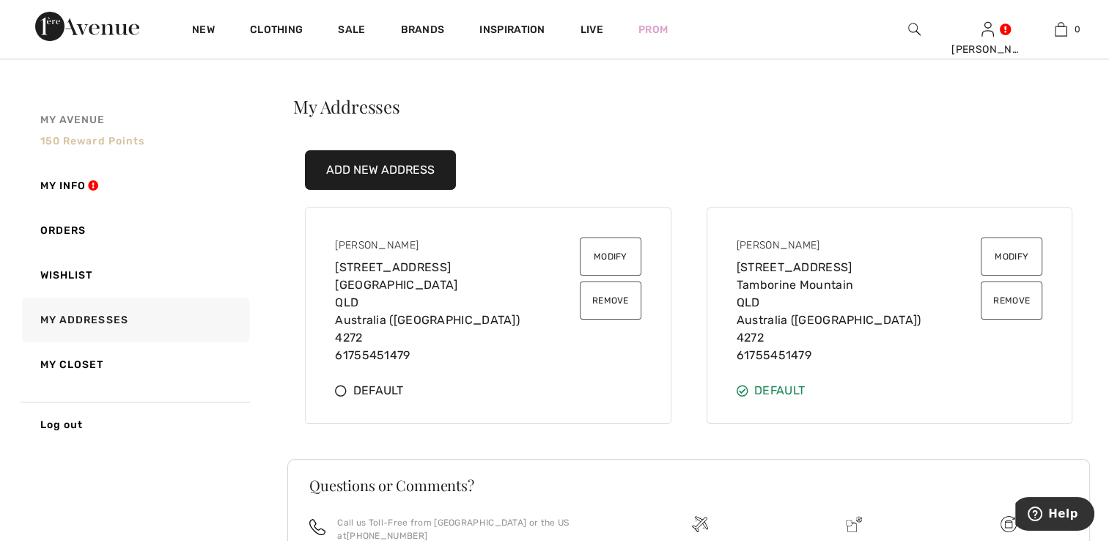
click at [71, 120] on span "My Avenue" at bounding box center [72, 119] width 65 height 15
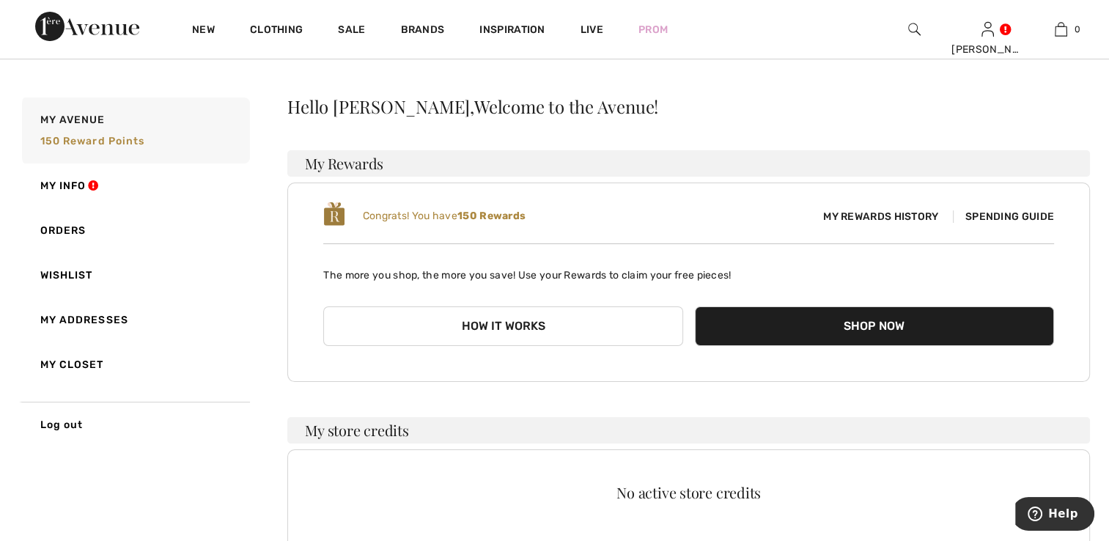
click at [853, 216] on span "My Rewards History" at bounding box center [881, 216] width 139 height 15
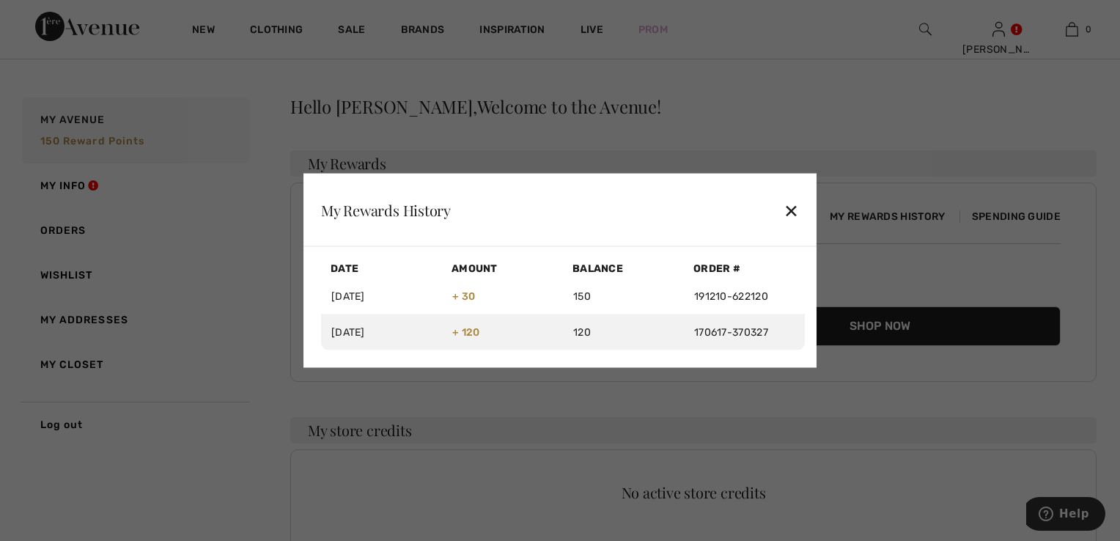
click at [788, 205] on div "✕" at bounding box center [791, 209] width 15 height 31
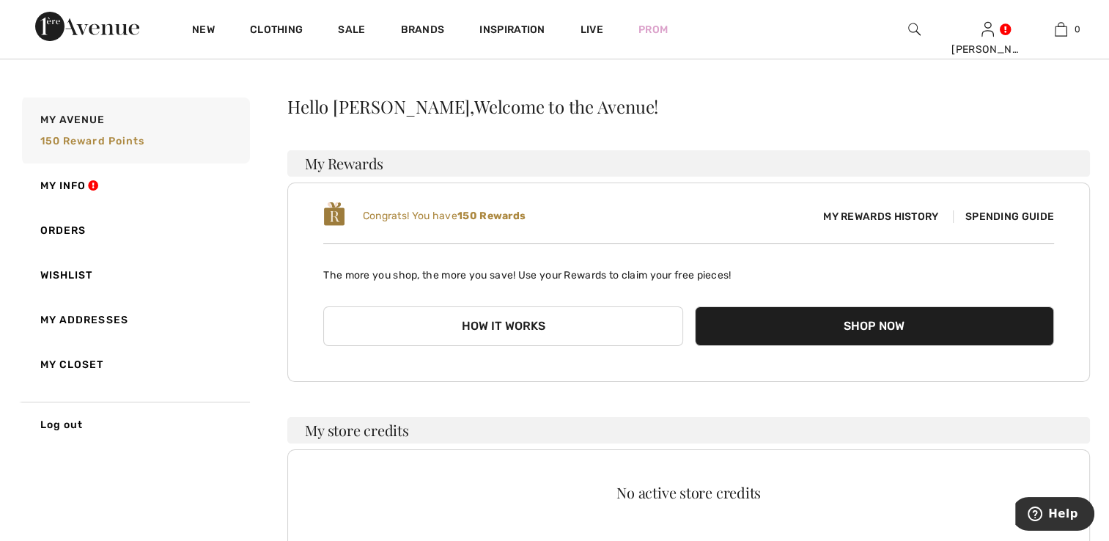
click at [1004, 219] on span "Spending Guide" at bounding box center [1003, 216] width 101 height 12
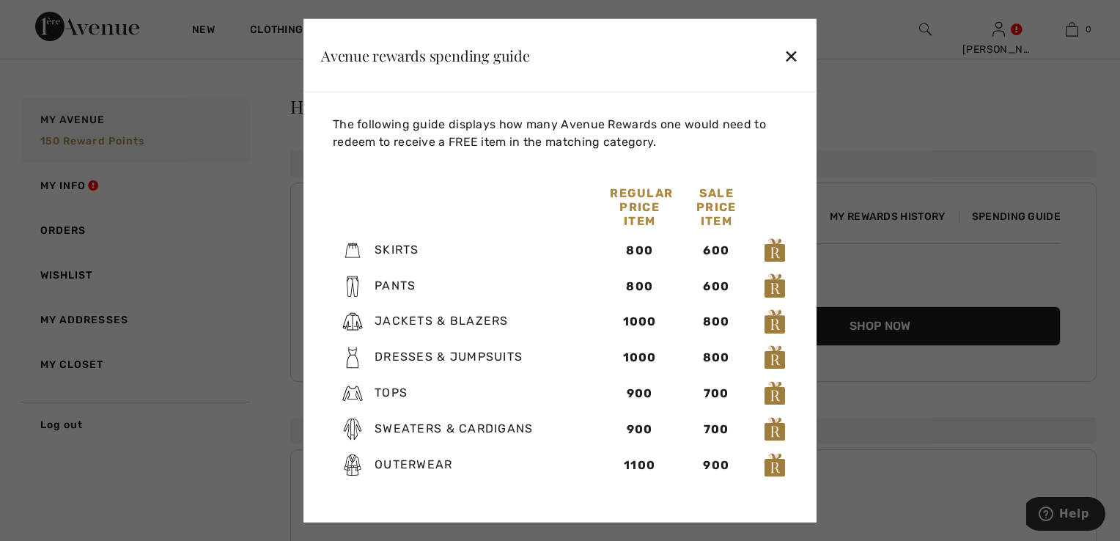
click at [793, 54] on div "✕" at bounding box center [791, 55] width 15 height 31
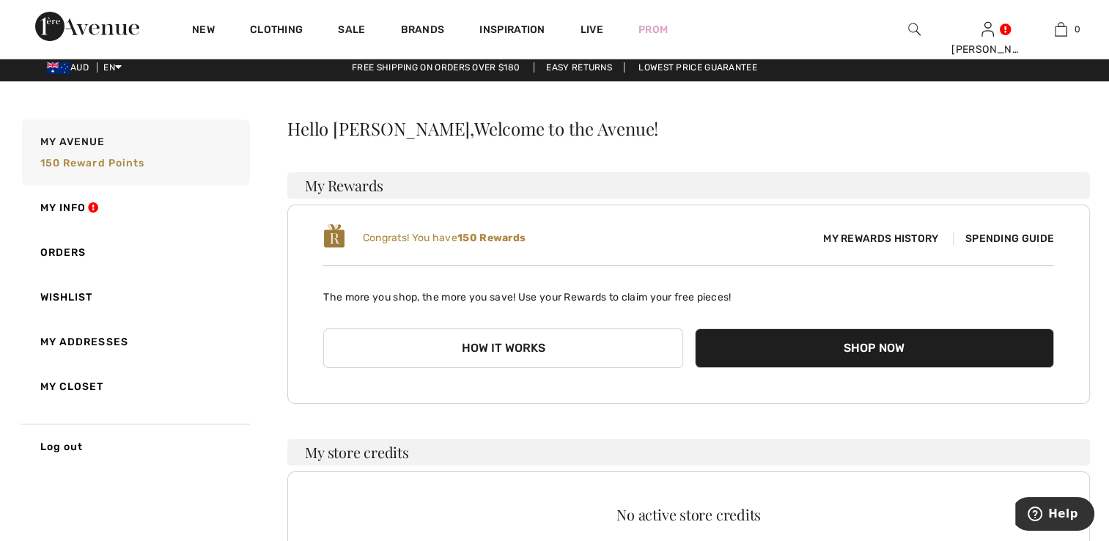
scroll to position [0, 0]
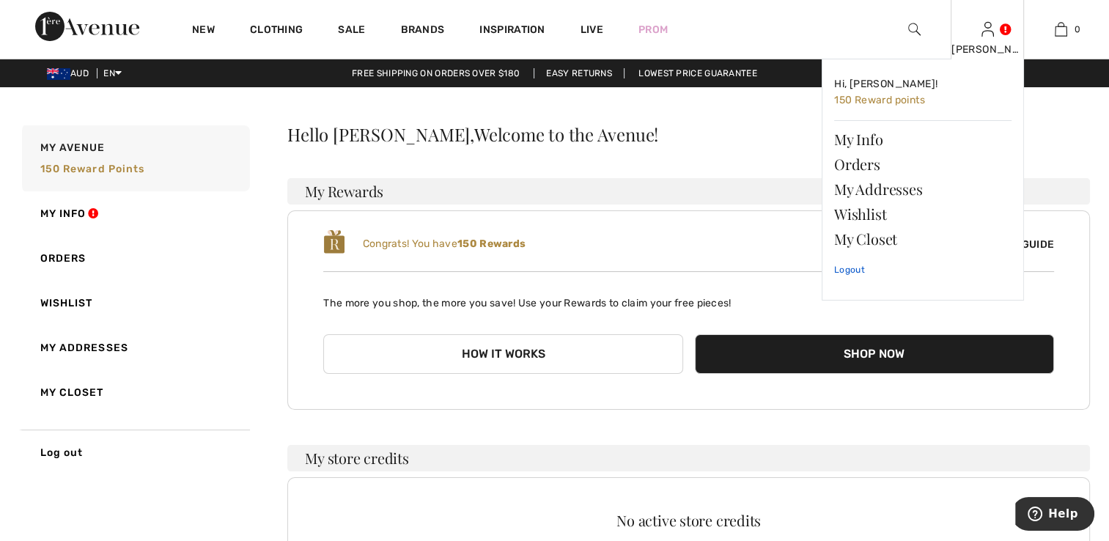
click at [841, 269] on link "Logout" at bounding box center [922, 270] width 177 height 37
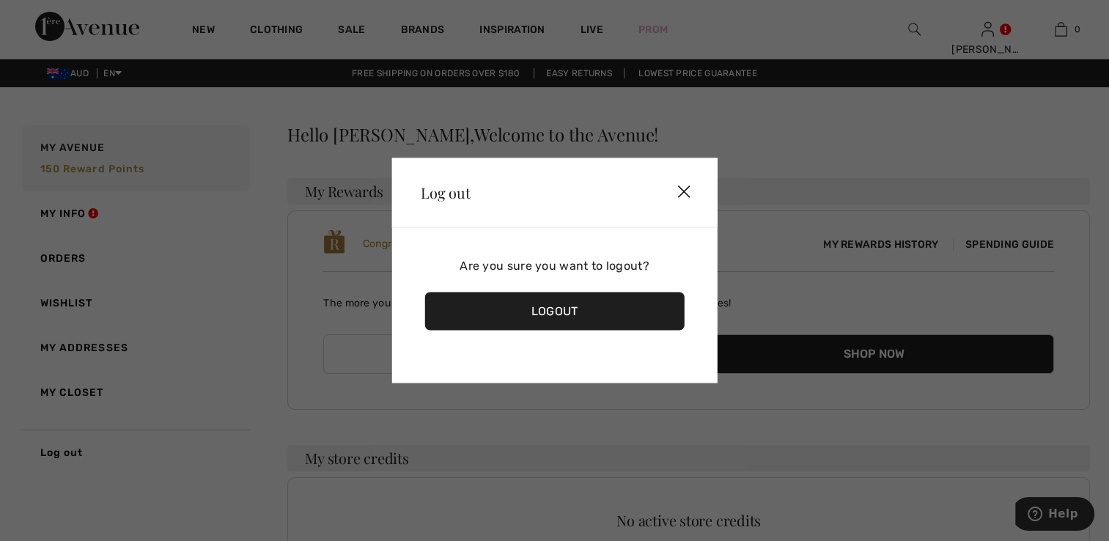
click at [537, 309] on div "Logout" at bounding box center [555, 312] width 260 height 38
